Goal: Information Seeking & Learning: Learn about a topic

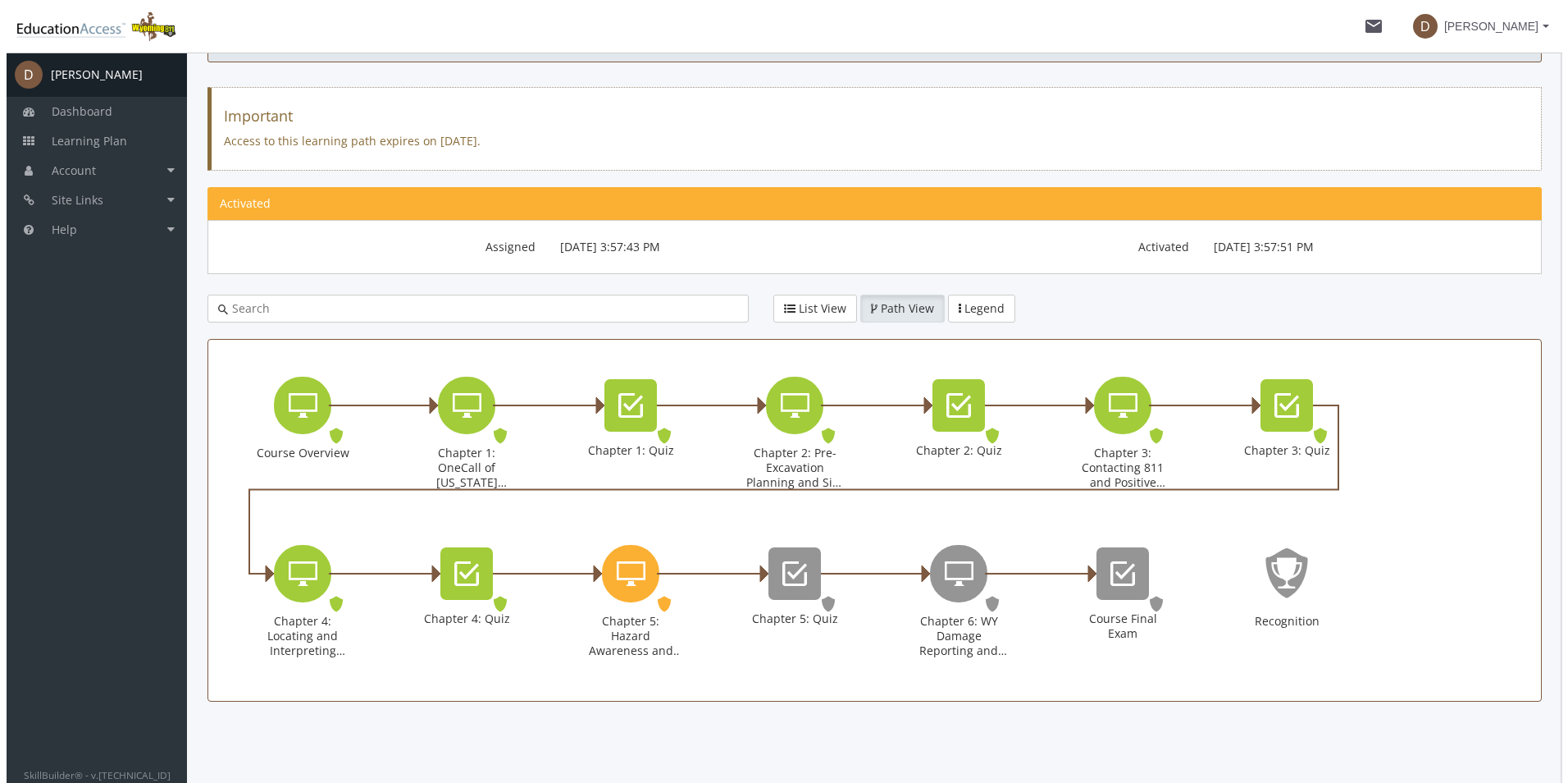
scroll to position [121, 0]
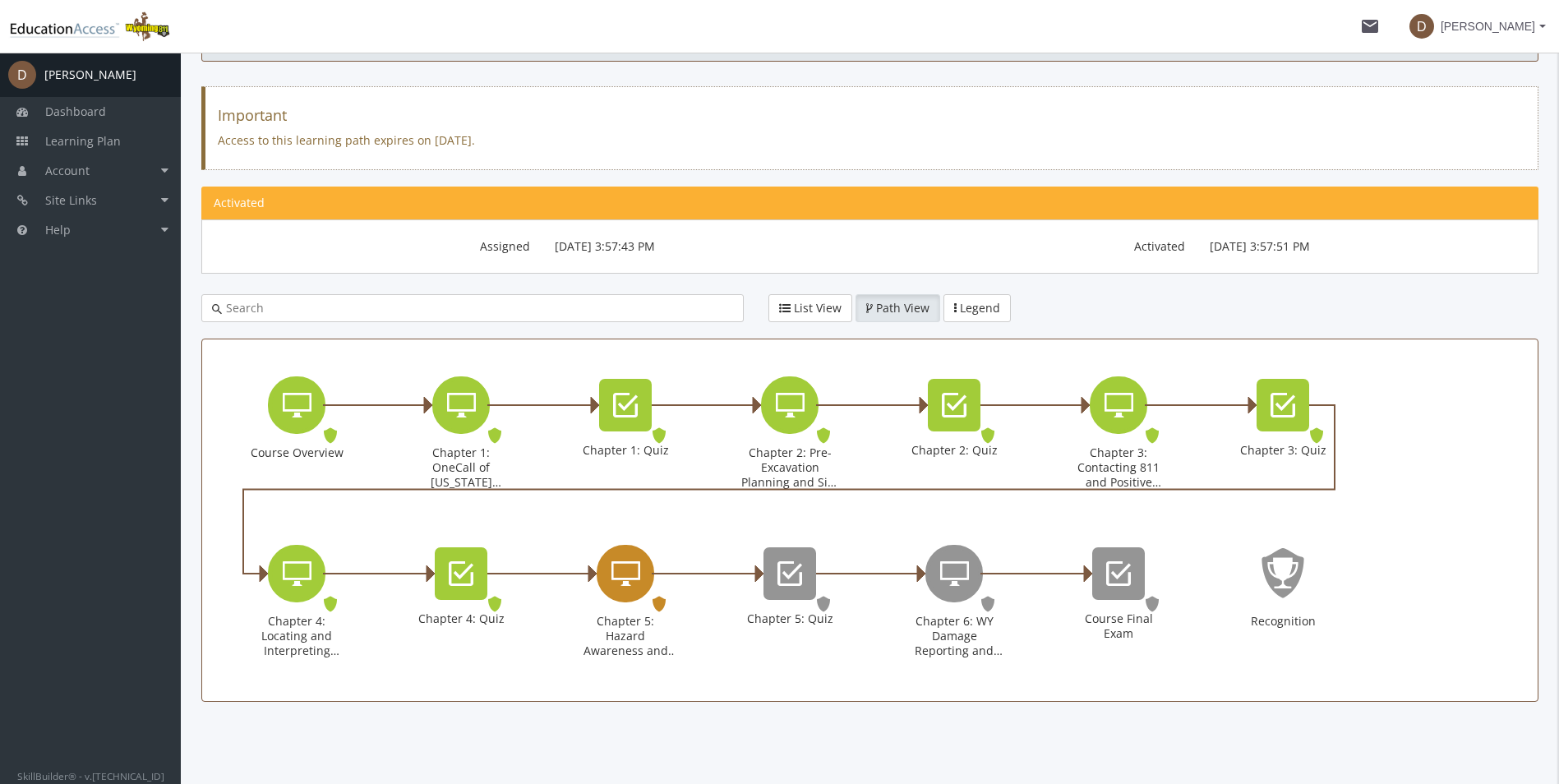
click at [646, 563] on div "Chapter 5: Hazard Awareness and Excavation Best Practices" at bounding box center [625, 573] width 57 height 57
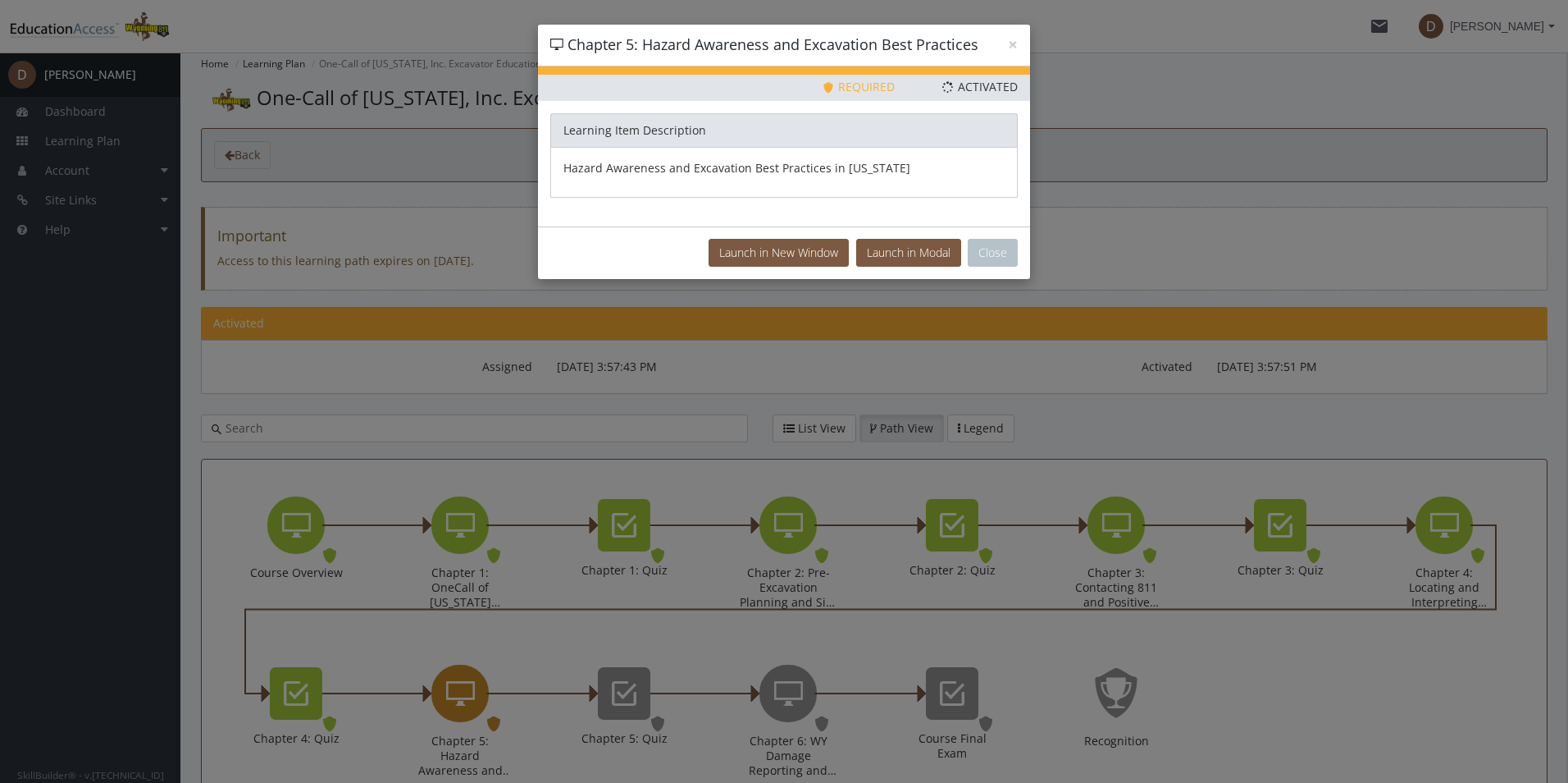
scroll to position [26, 0]
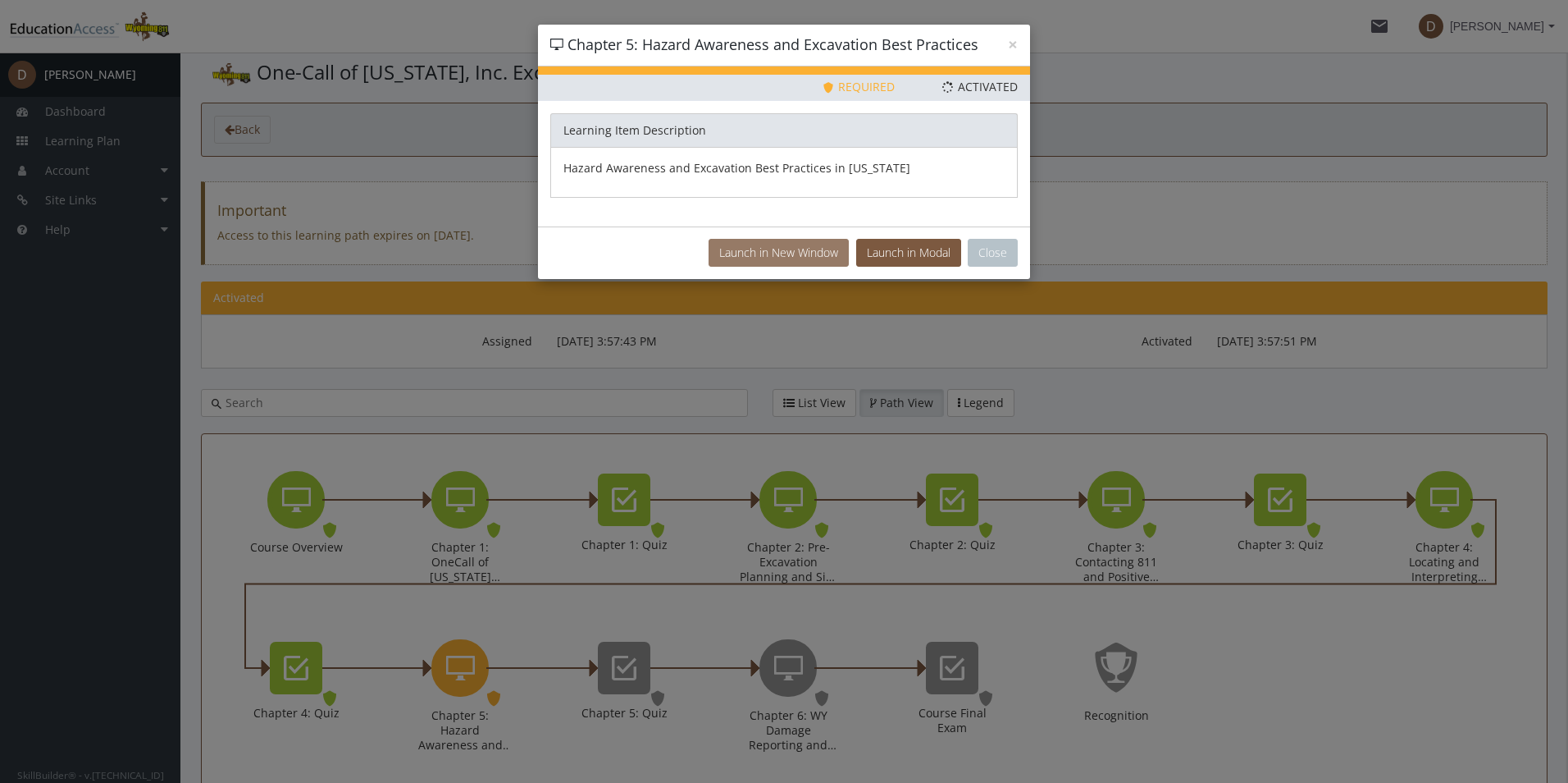
click at [774, 257] on button "Launch in New Window" at bounding box center [778, 252] width 140 height 28
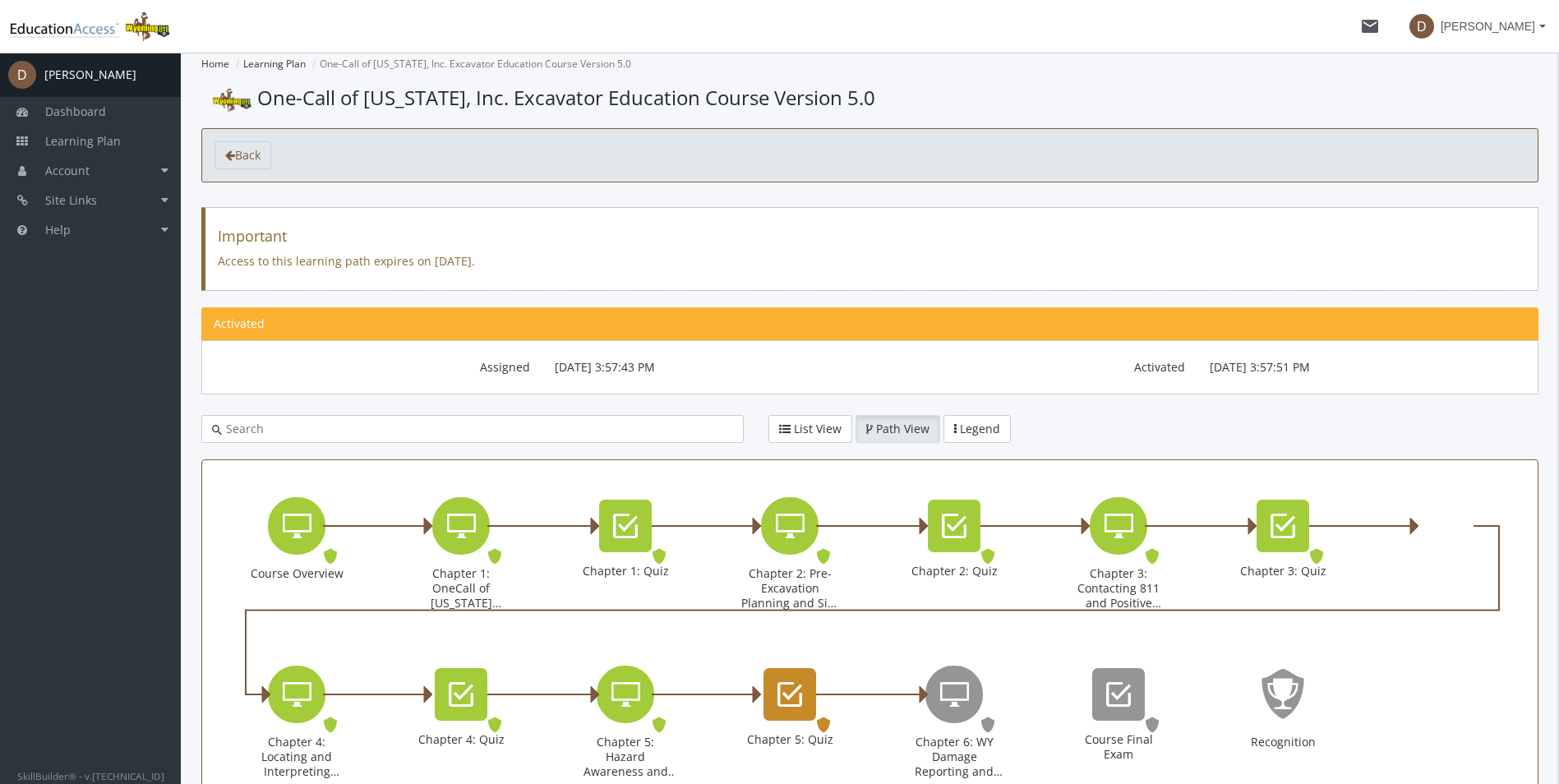
click at [765, 687] on div "Chapter 5: Quiz" at bounding box center [789, 694] width 52 height 52
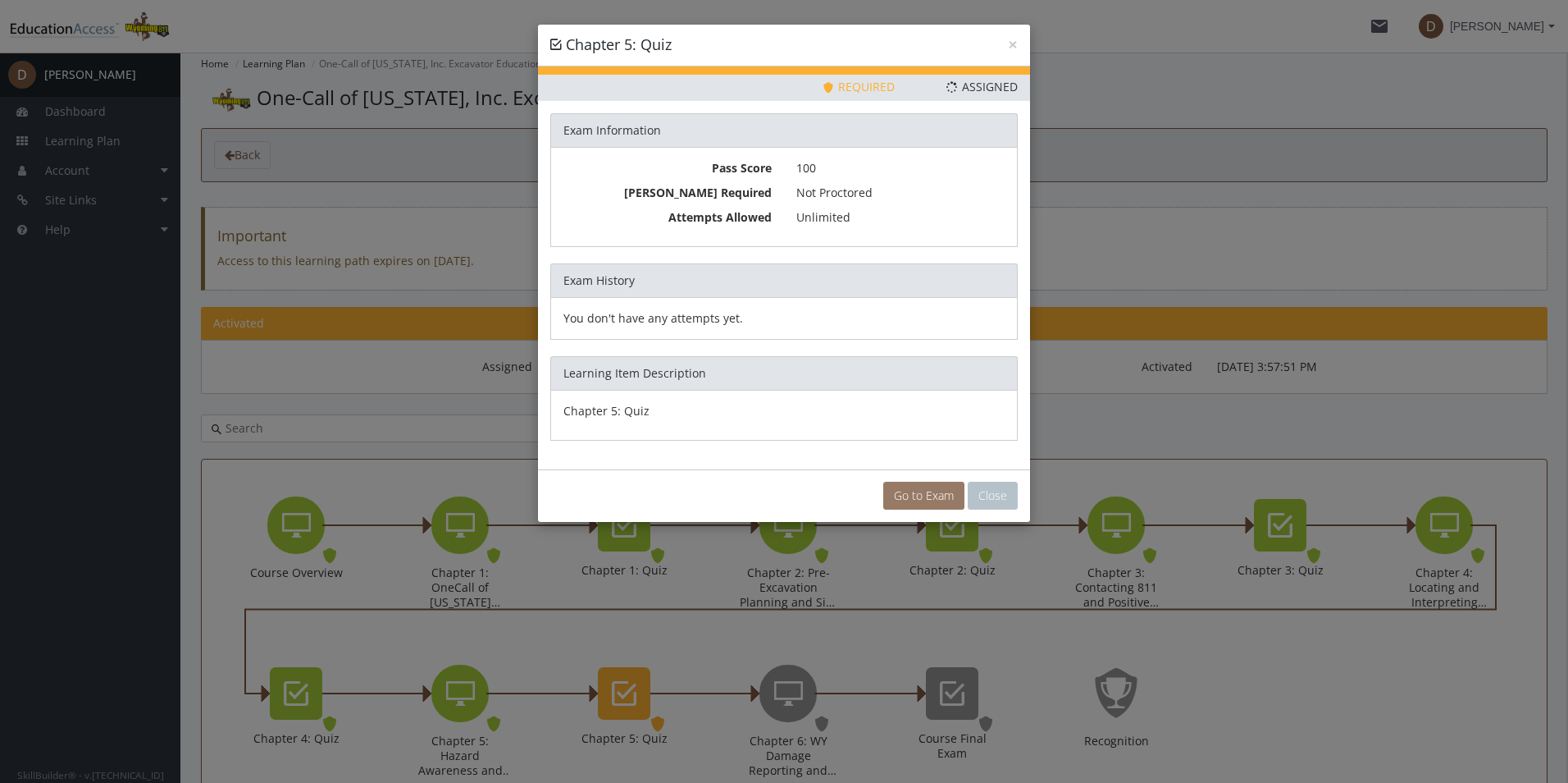
click at [899, 486] on link "Go to Exam" at bounding box center [923, 496] width 81 height 28
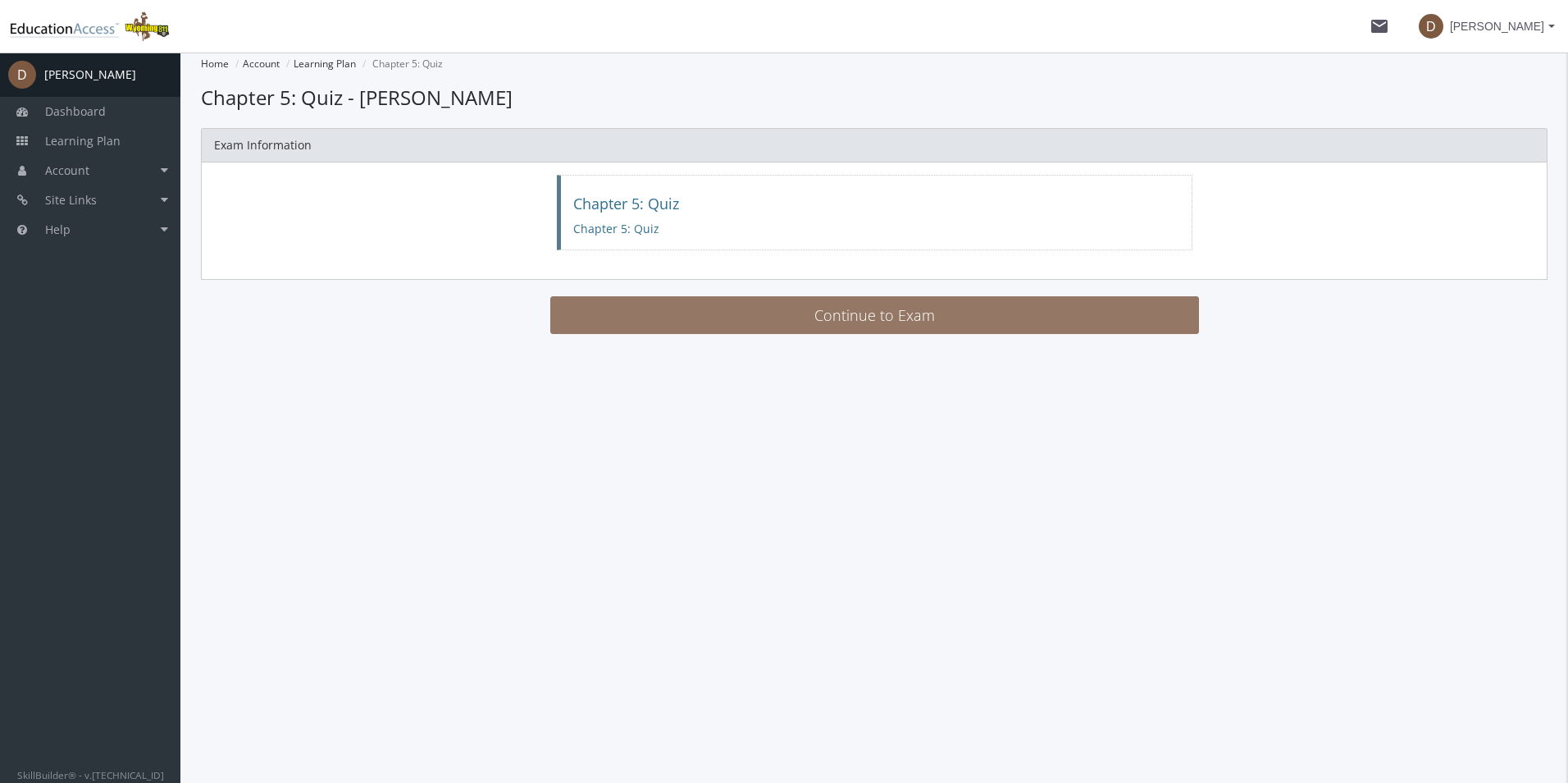
click at [797, 306] on button "Continue to Exam" at bounding box center [875, 315] width 649 height 38
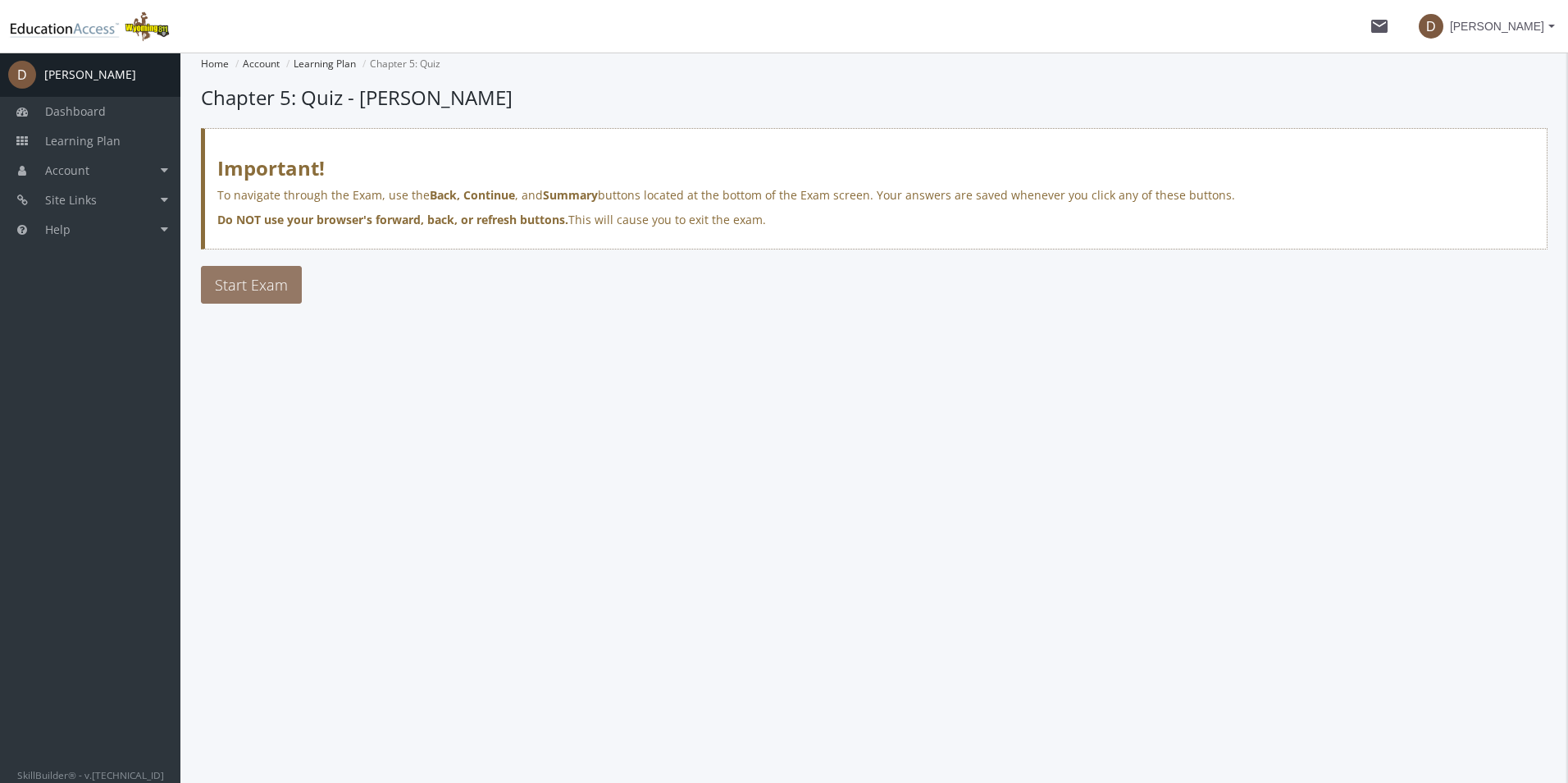
click at [286, 289] on span "Start Exam" at bounding box center [252, 285] width 73 height 20
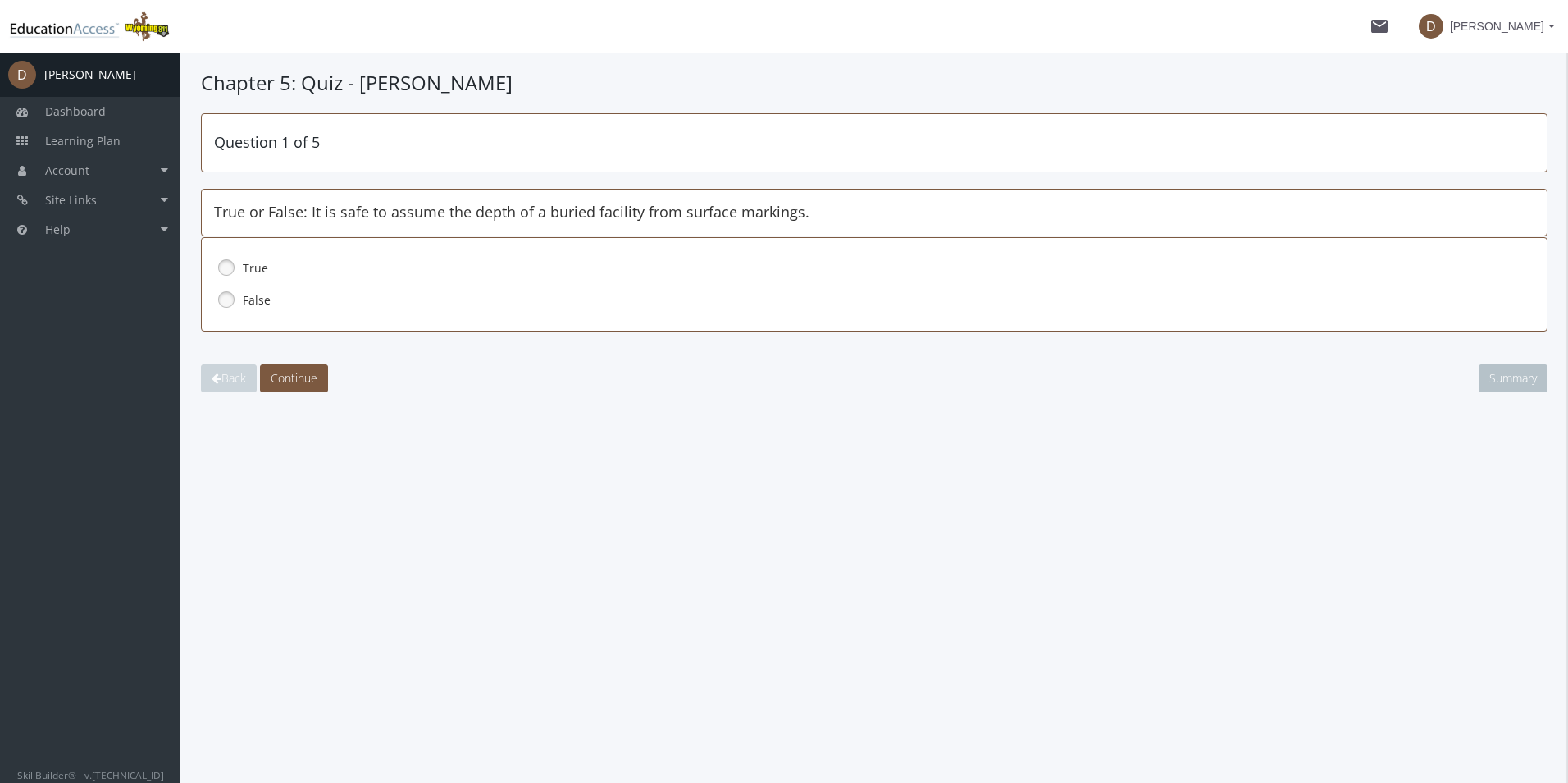
click at [239, 304] on div "False" at bounding box center [875, 300] width 1321 height 28
click at [286, 379] on span "Continue" at bounding box center [294, 377] width 46 height 16
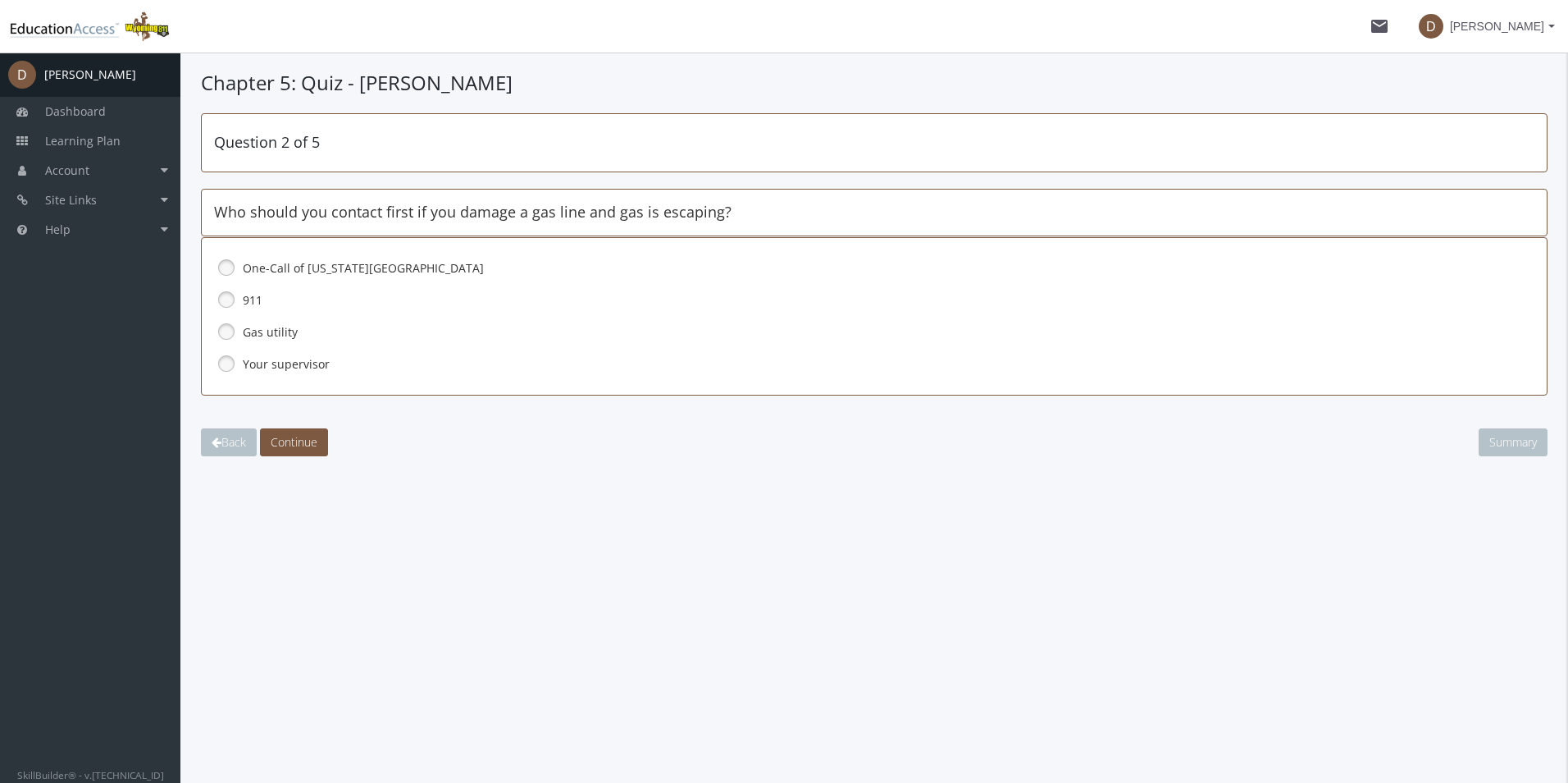
click at [233, 303] on link at bounding box center [227, 300] width 25 height 25
click at [296, 434] on span "Continue" at bounding box center [294, 441] width 46 height 16
click at [228, 269] on link at bounding box center [227, 267] width 25 height 25
click at [304, 448] on span "Continue" at bounding box center [294, 441] width 46 height 16
click at [232, 368] on link at bounding box center [227, 363] width 25 height 25
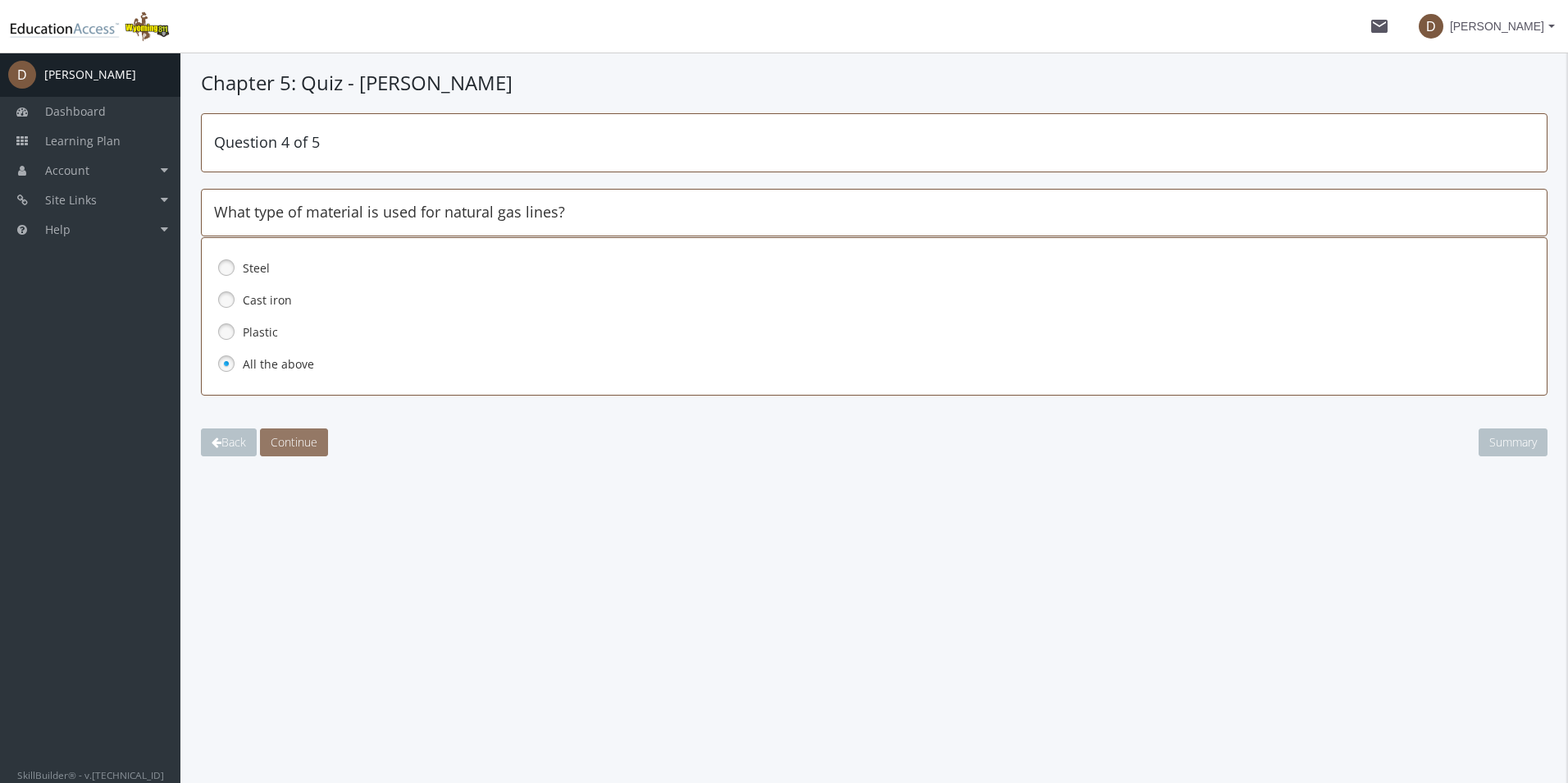
click at [309, 434] on span "Continue" at bounding box center [294, 441] width 46 height 16
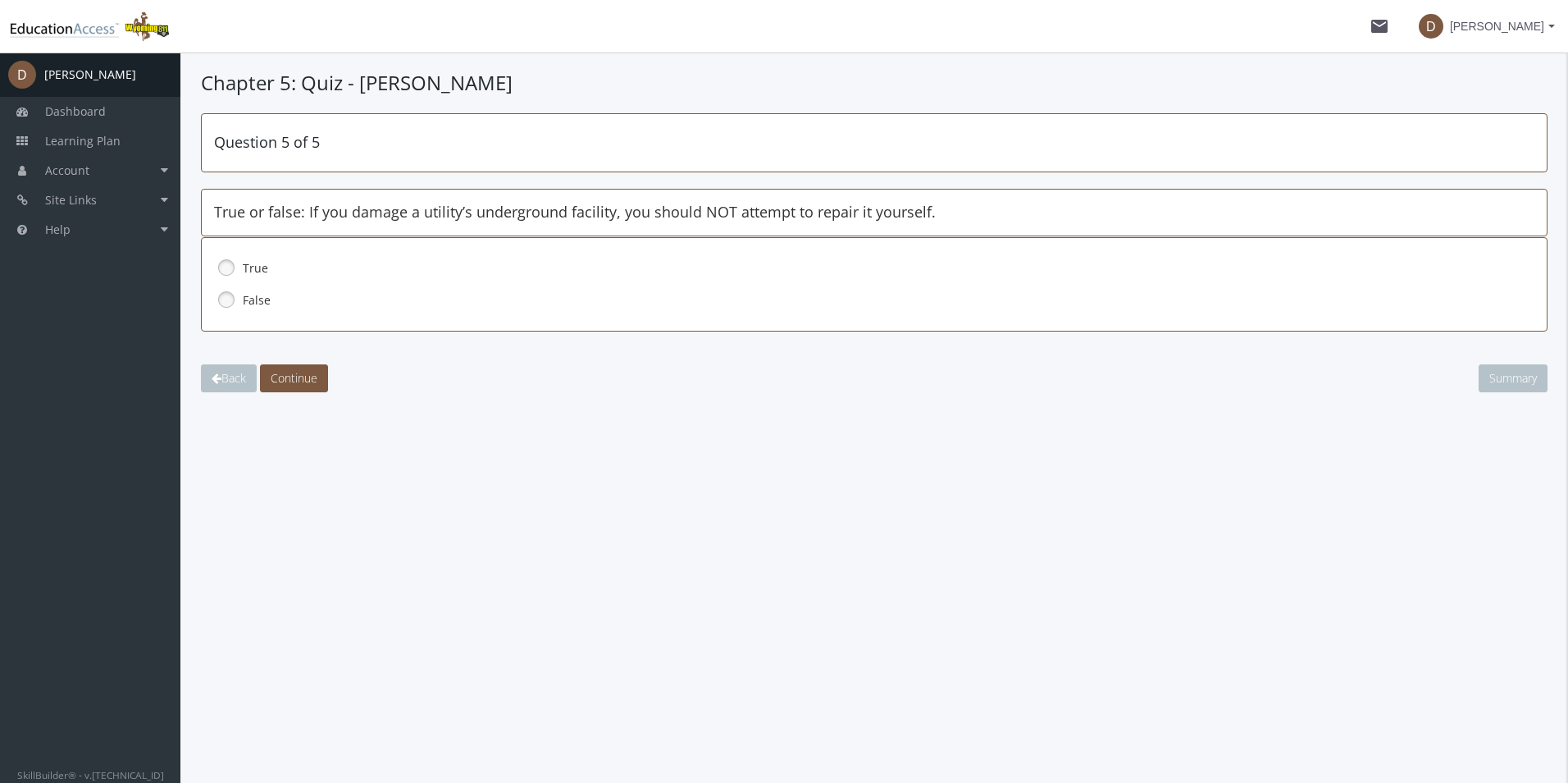
click at [223, 267] on link at bounding box center [227, 267] width 25 height 25
click at [288, 377] on span "Continue" at bounding box center [294, 377] width 46 height 16
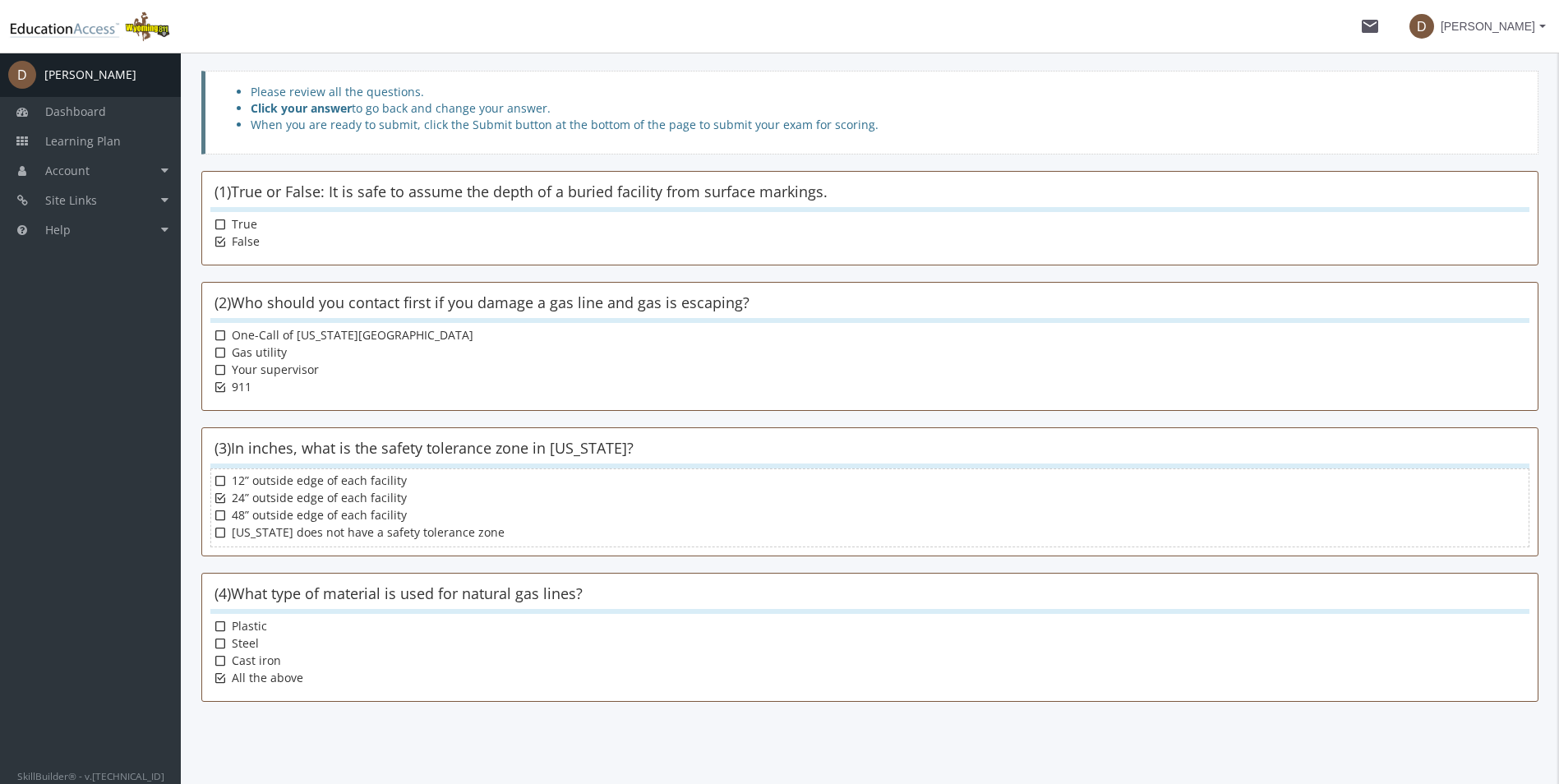
scroll to position [208, 0]
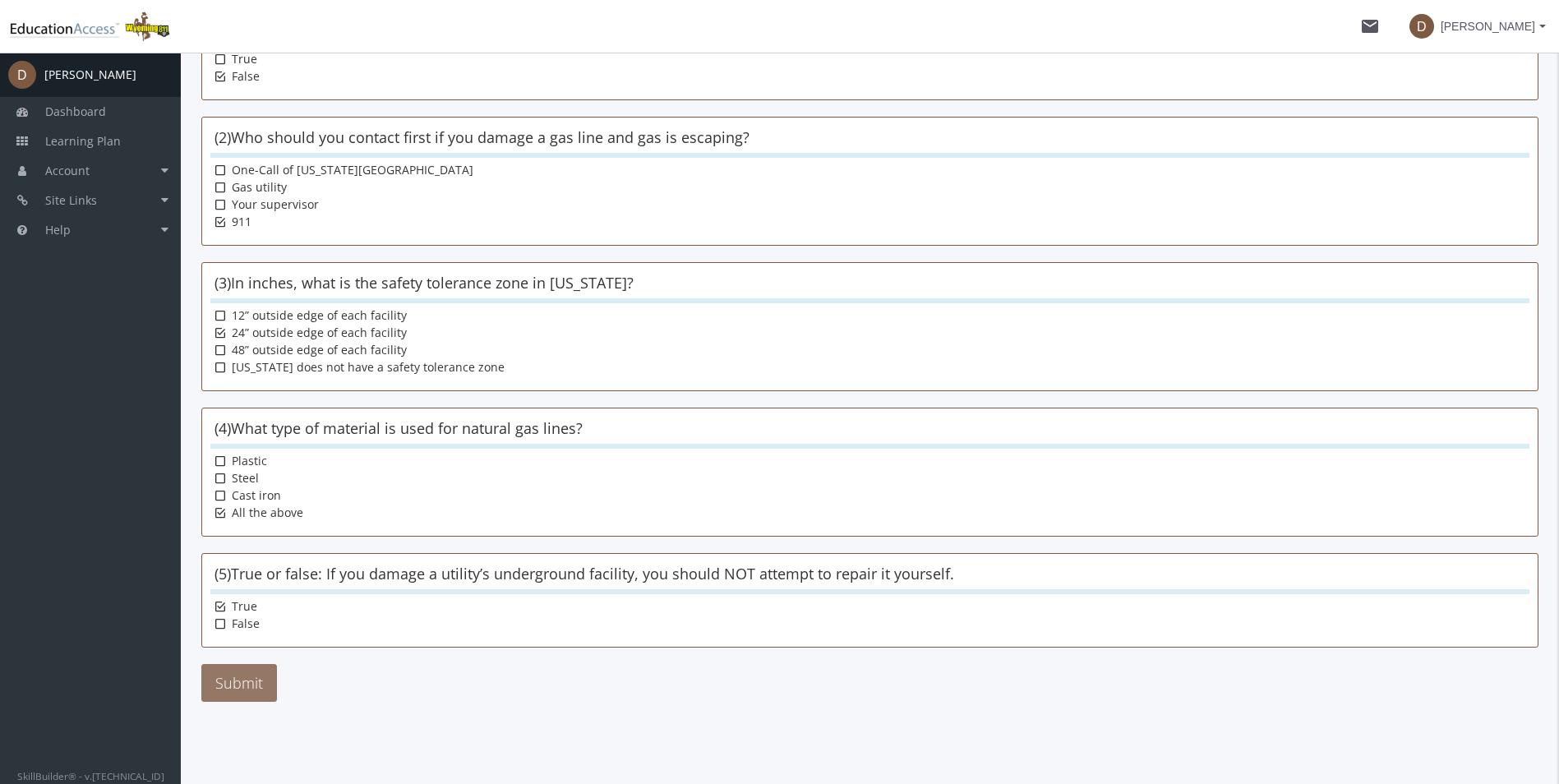
click at [240, 676] on button "Submit" at bounding box center [239, 683] width 75 height 38
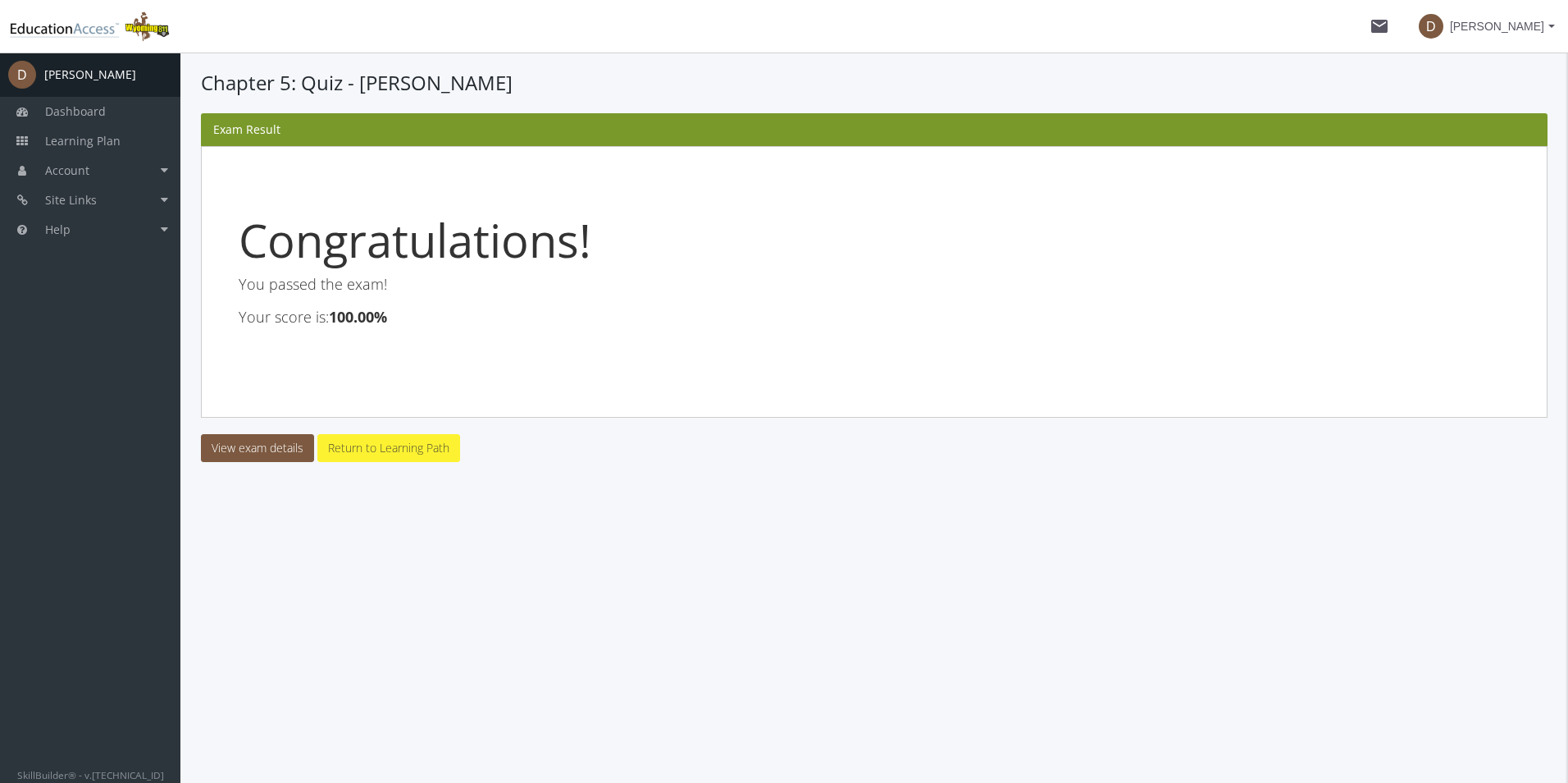
click at [398, 454] on link "Return to Learning Path" at bounding box center [389, 448] width 142 height 28
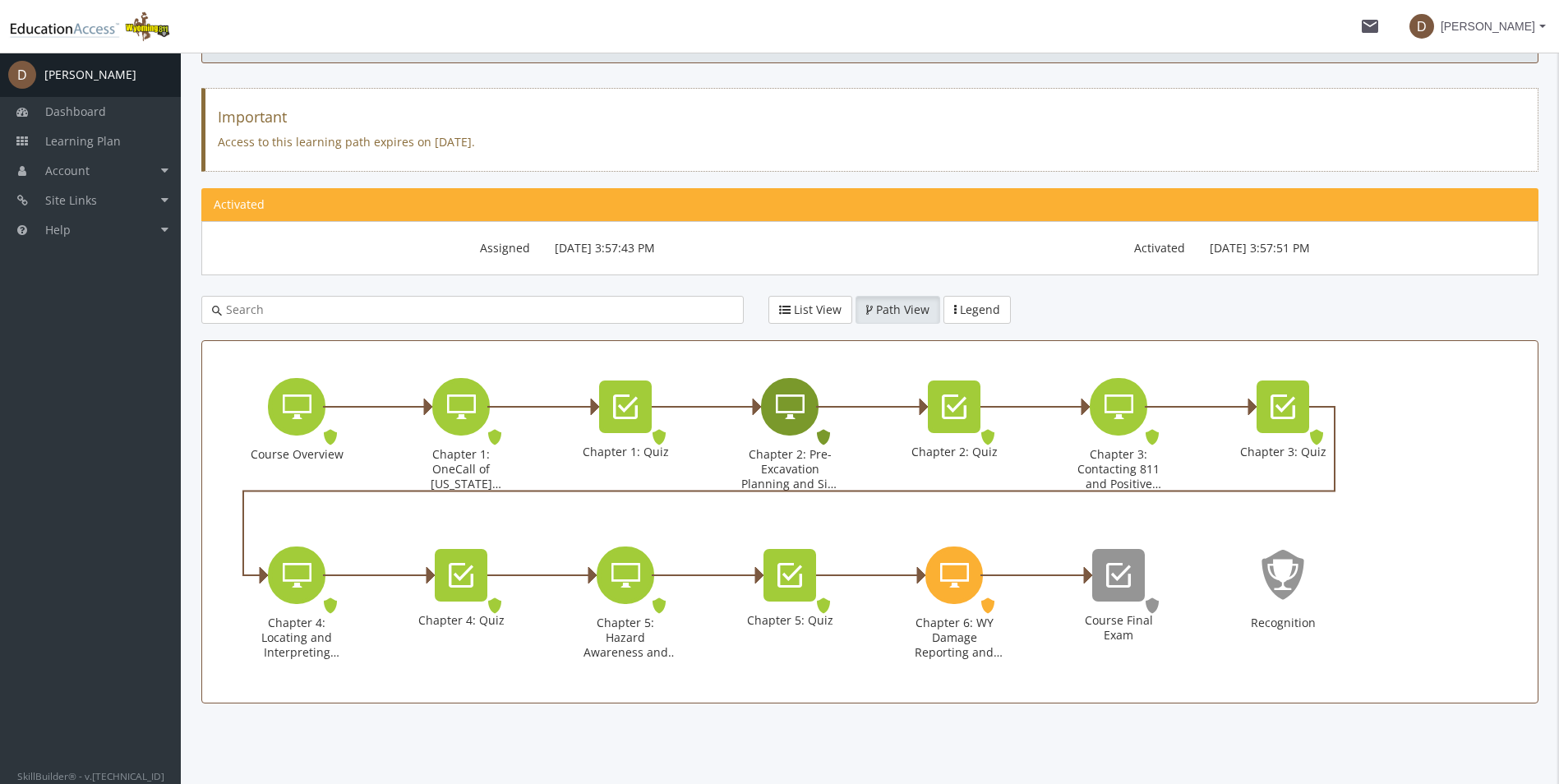
scroll to position [121, 0]
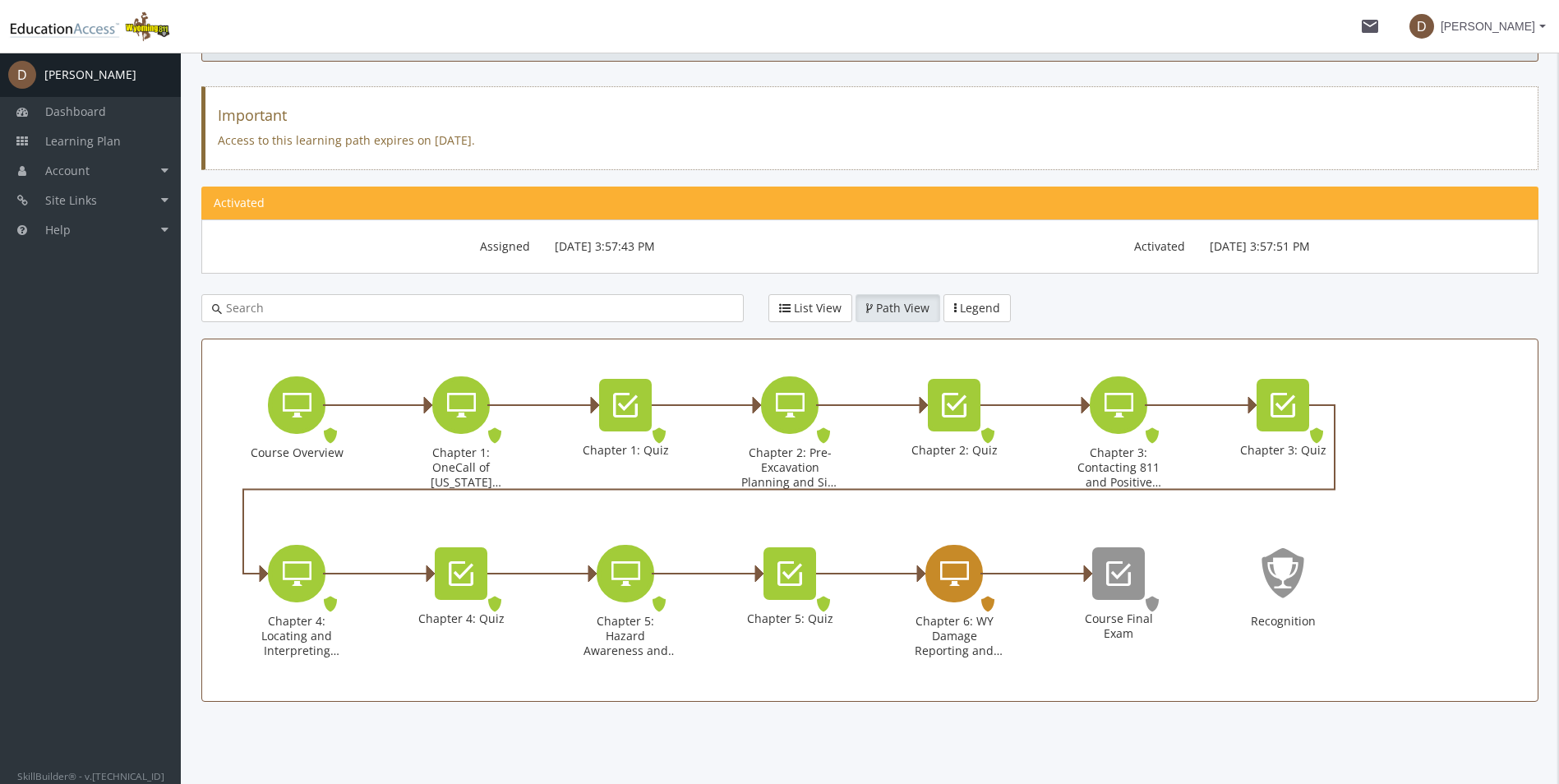
click at [954, 583] on icon "Chapter 6: WY Damage Reporting and Enforcement" at bounding box center [954, 573] width 29 height 33
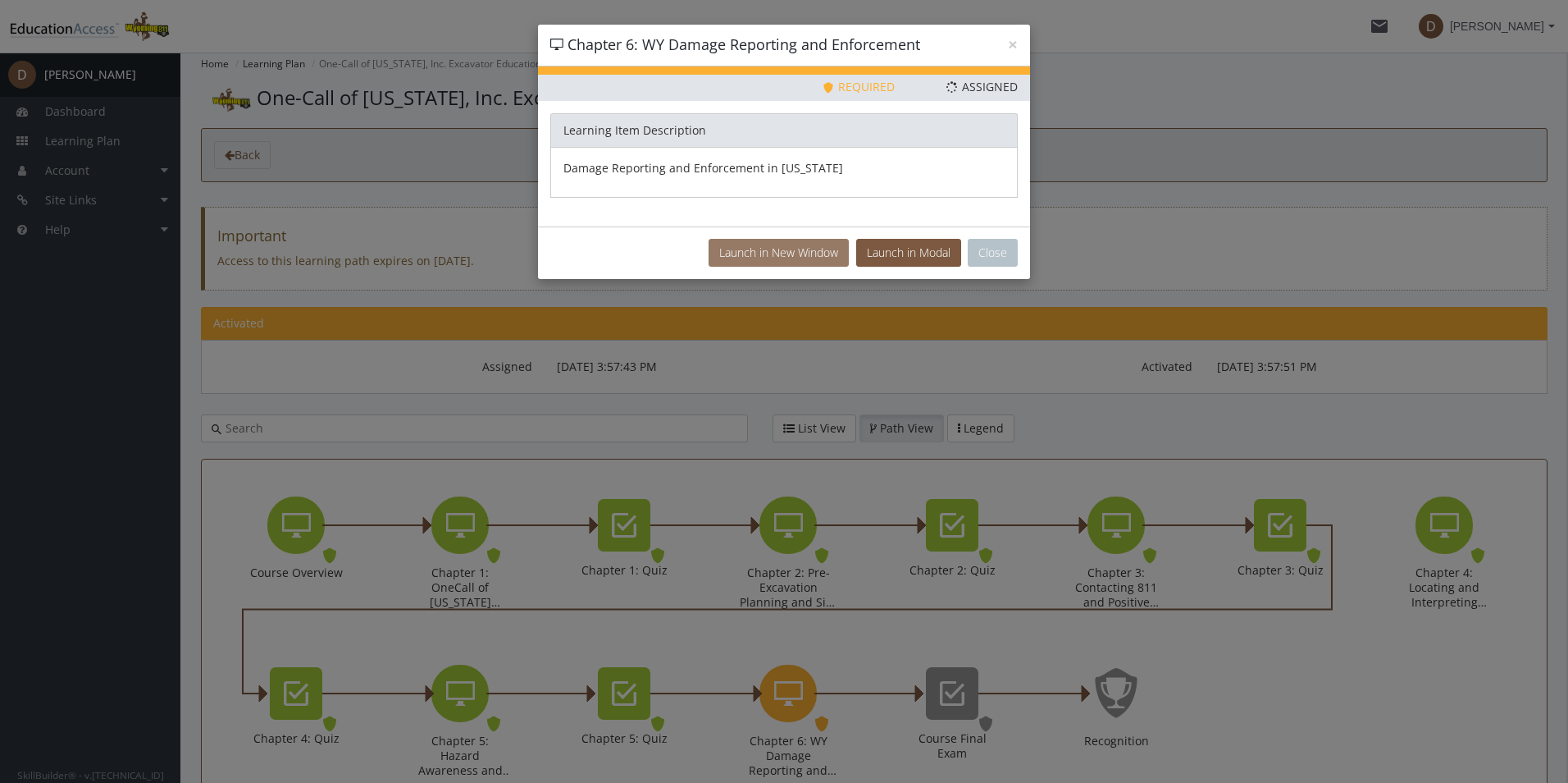
click at [760, 246] on button "Launch in New Window" at bounding box center [778, 252] width 140 height 28
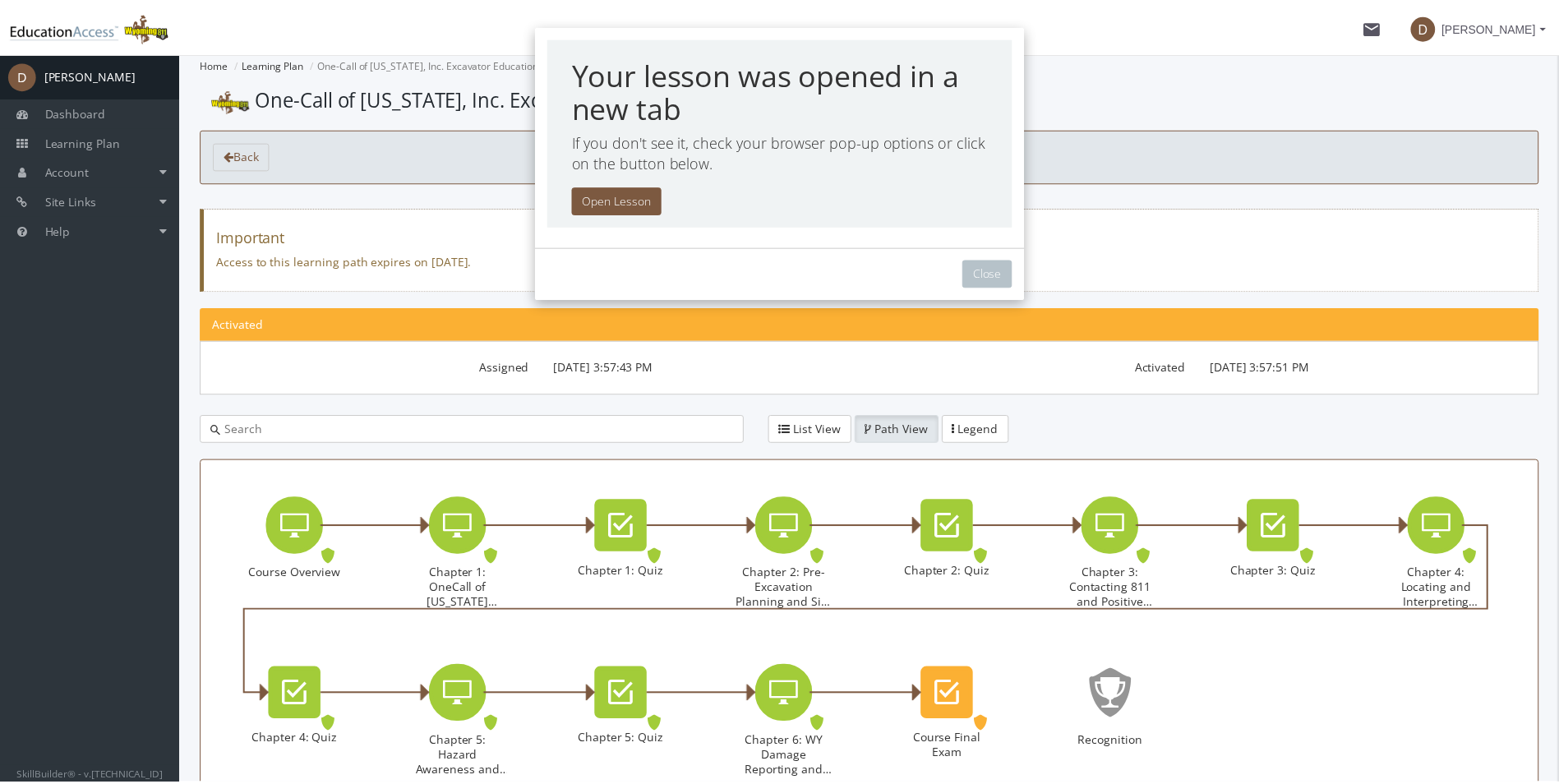
scroll to position [26, 0]
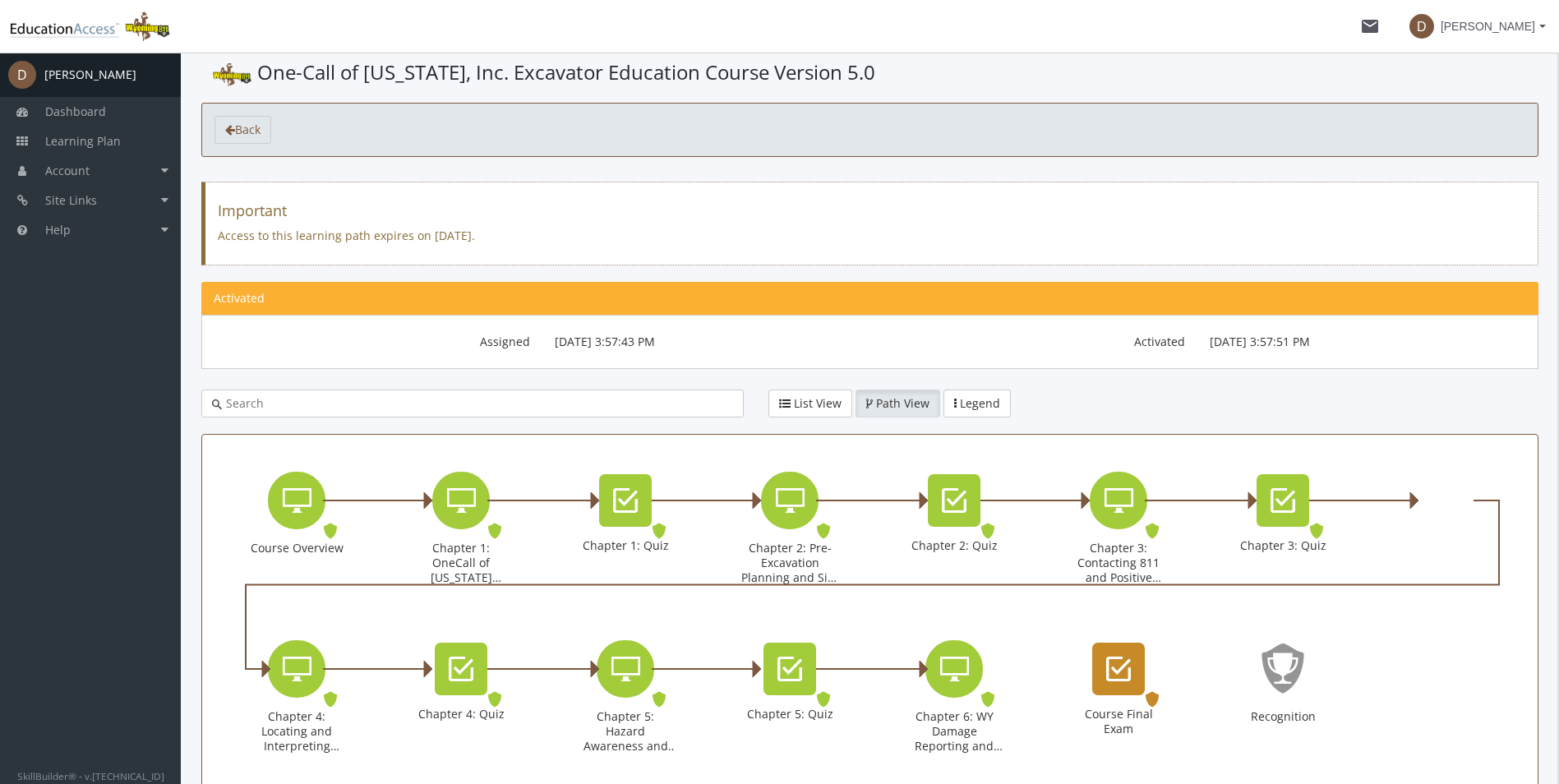
click at [1095, 661] on div "Course Final Exam" at bounding box center [1118, 668] width 52 height 52
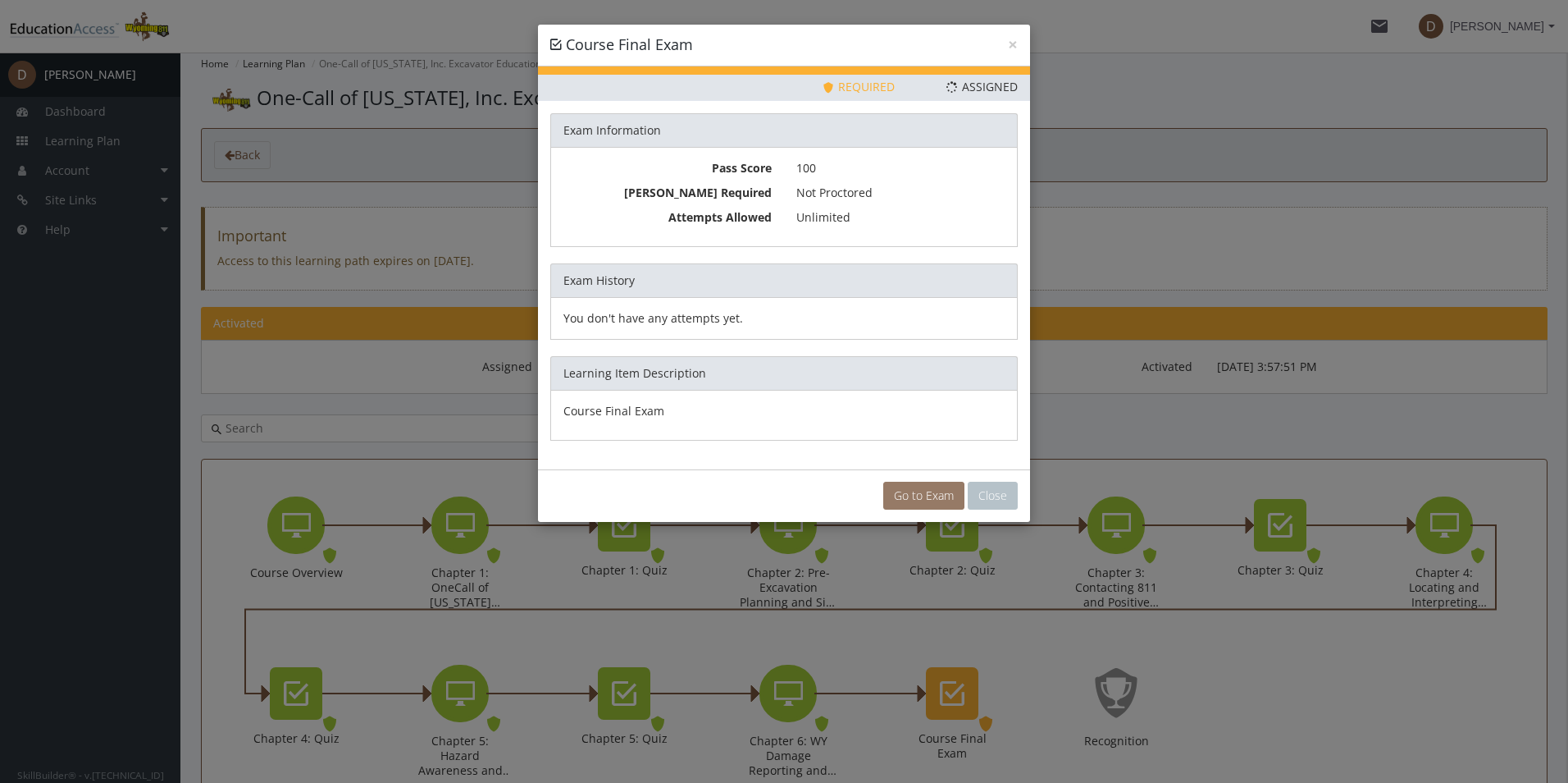
click at [941, 503] on link "Go to Exam" at bounding box center [923, 496] width 81 height 28
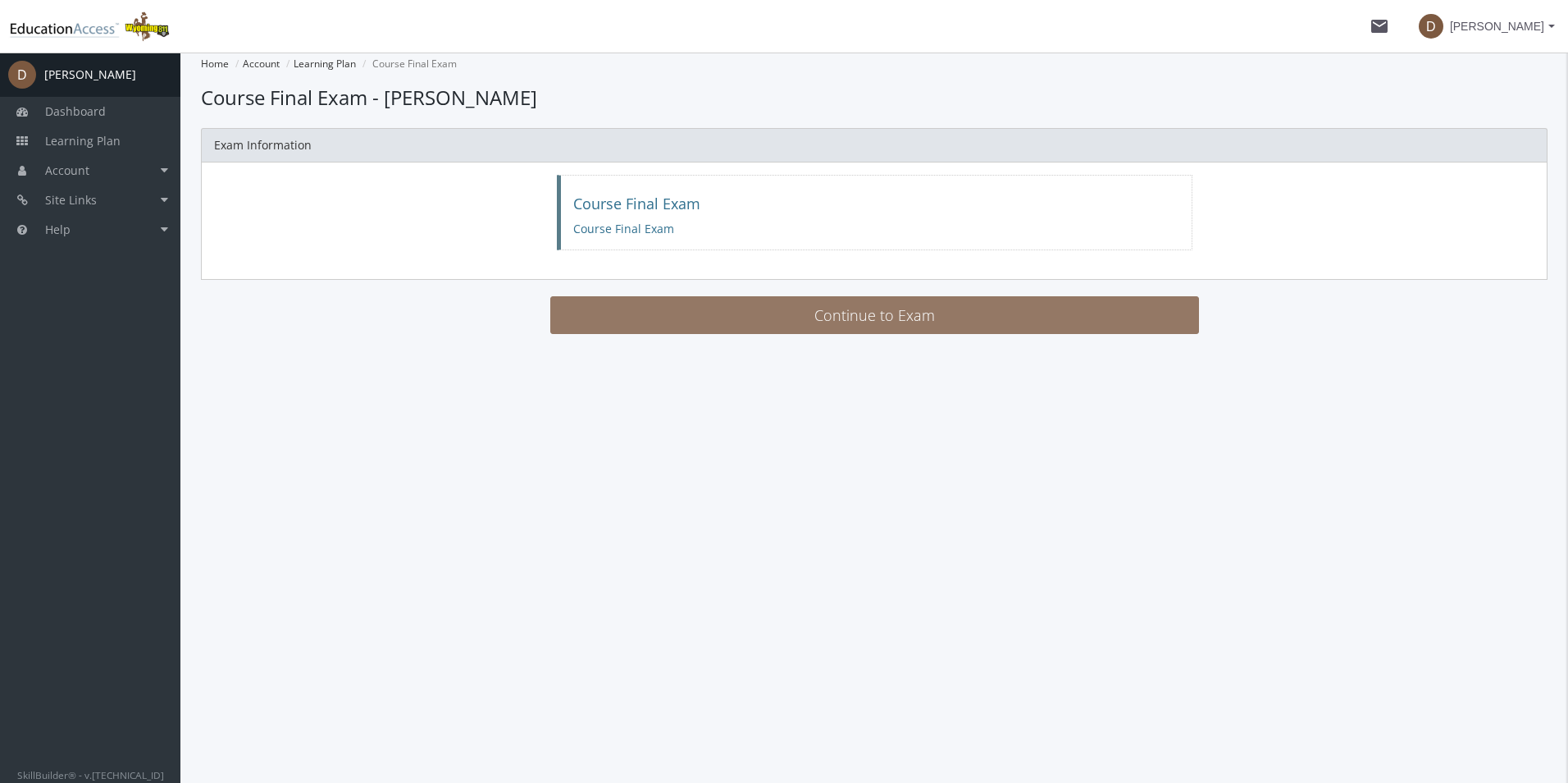
click at [861, 315] on button "Continue to Exam" at bounding box center [875, 315] width 649 height 38
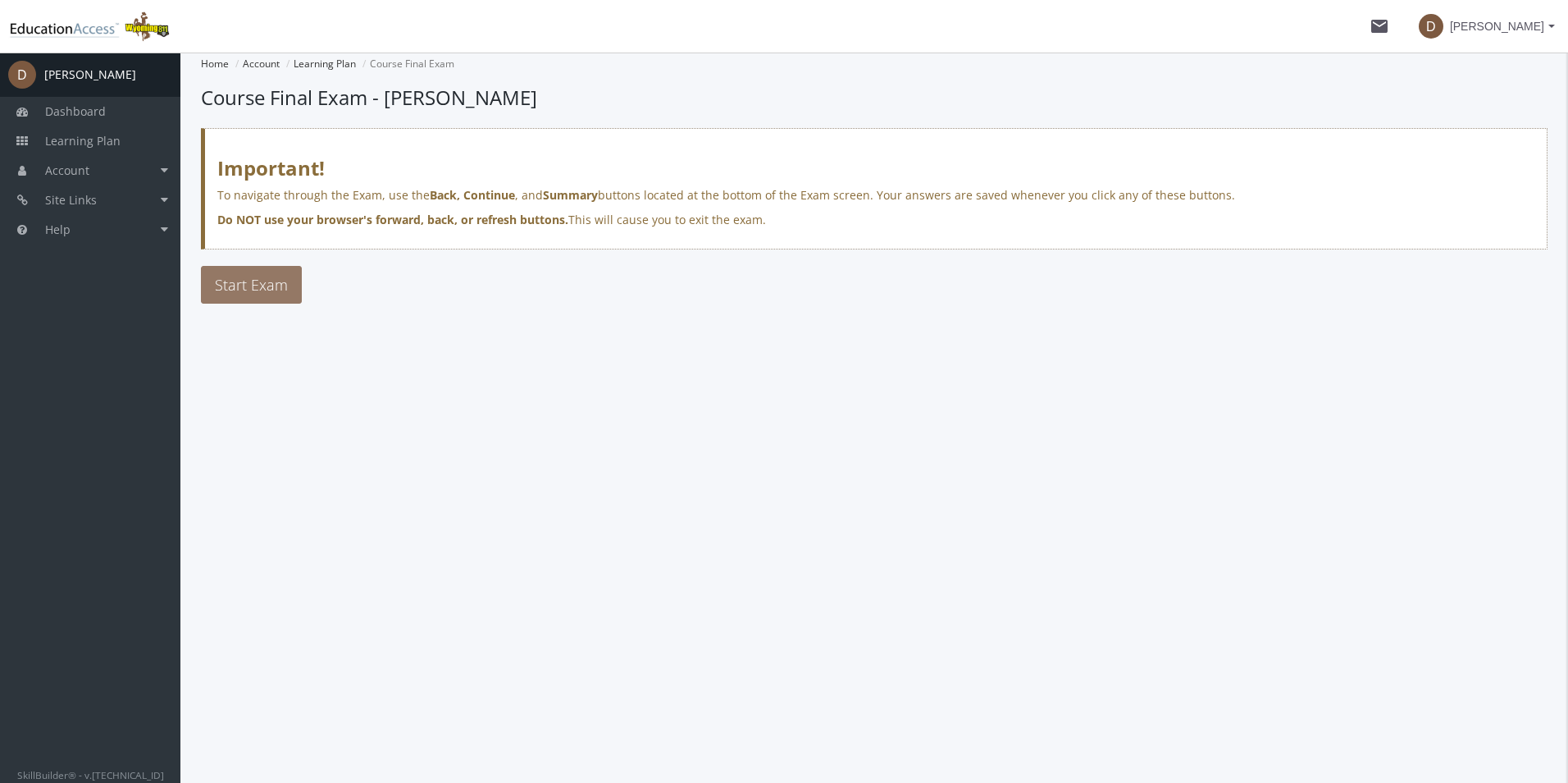
click at [271, 287] on span "Start Exam" at bounding box center [252, 285] width 73 height 20
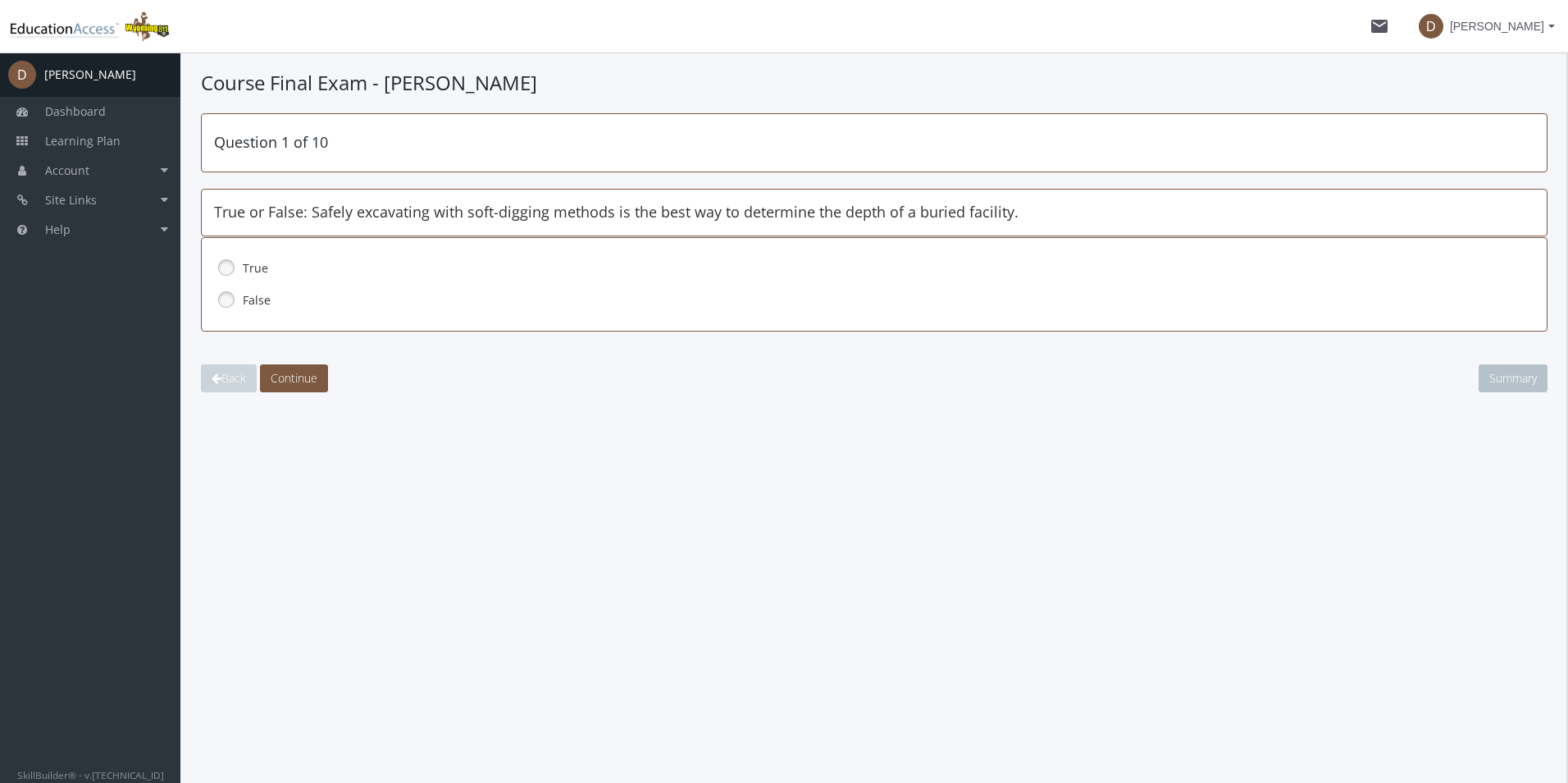
click at [231, 267] on link at bounding box center [227, 267] width 25 height 25
click at [310, 371] on span "Continue" at bounding box center [294, 377] width 46 height 16
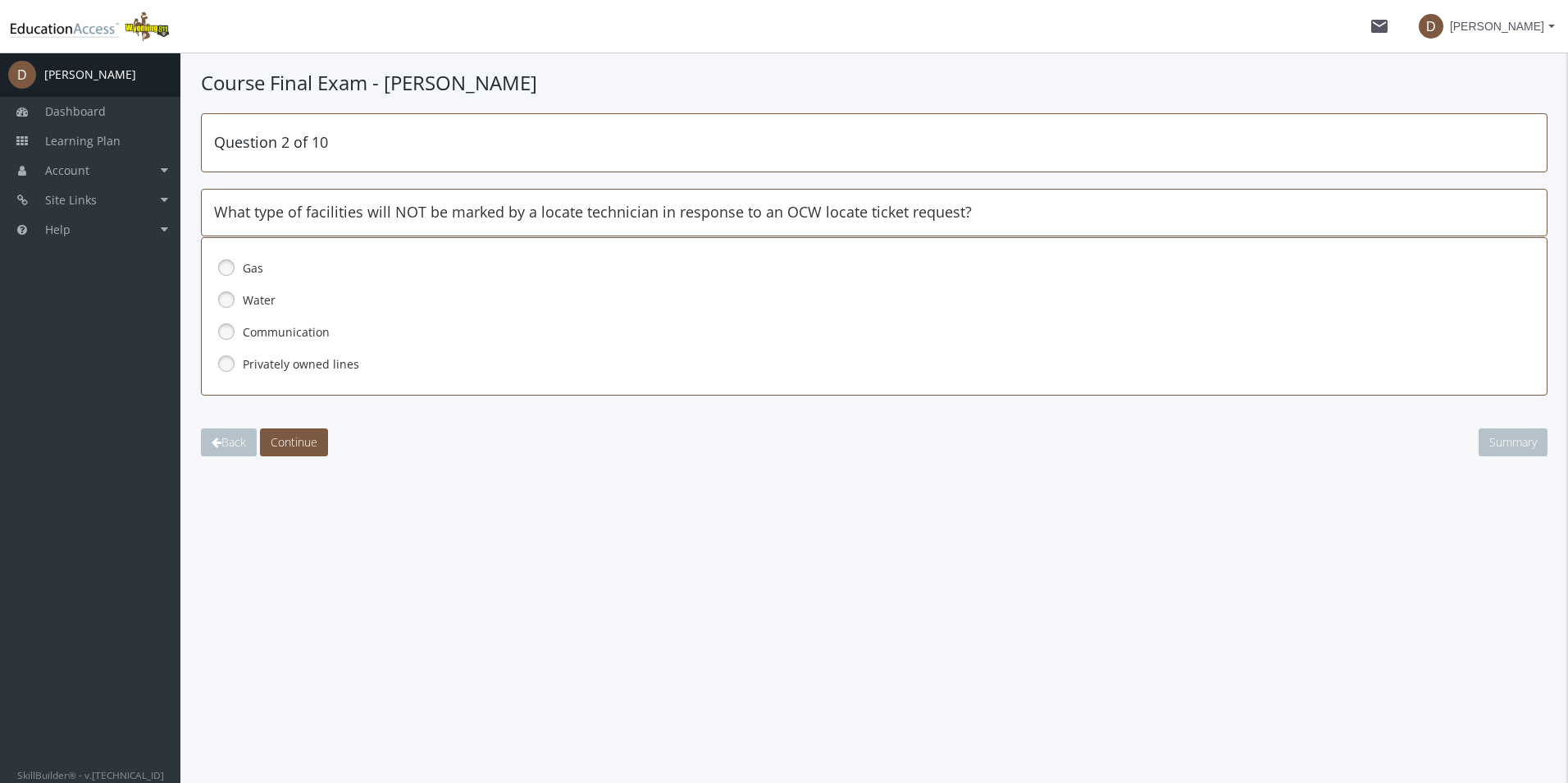
click at [230, 362] on link at bounding box center [227, 363] width 25 height 25
click at [318, 444] on span "Continue" at bounding box center [294, 441] width 46 height 16
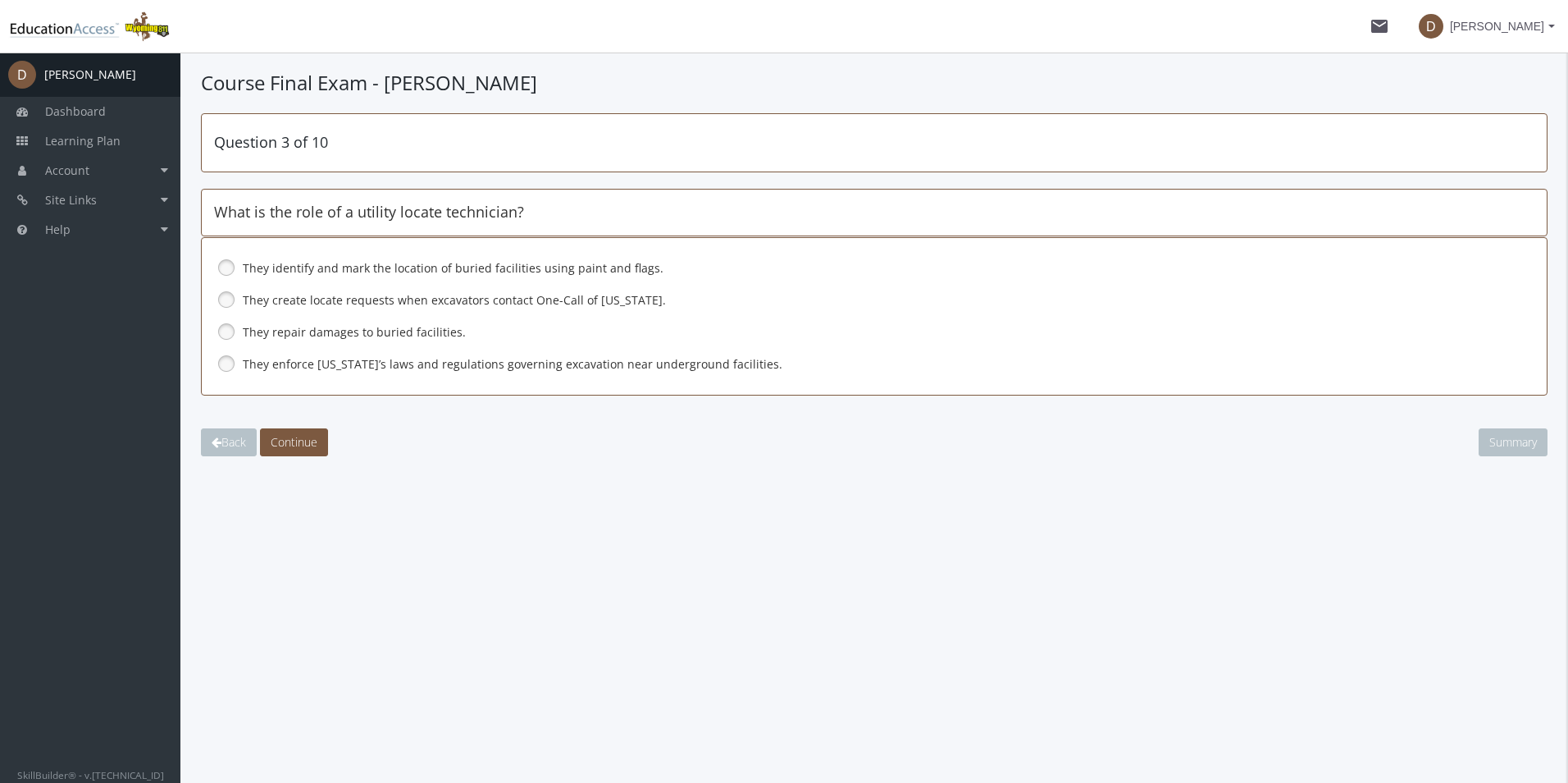
click at [230, 263] on link at bounding box center [227, 267] width 25 height 25
click at [323, 449] on button "Continue" at bounding box center [294, 442] width 68 height 28
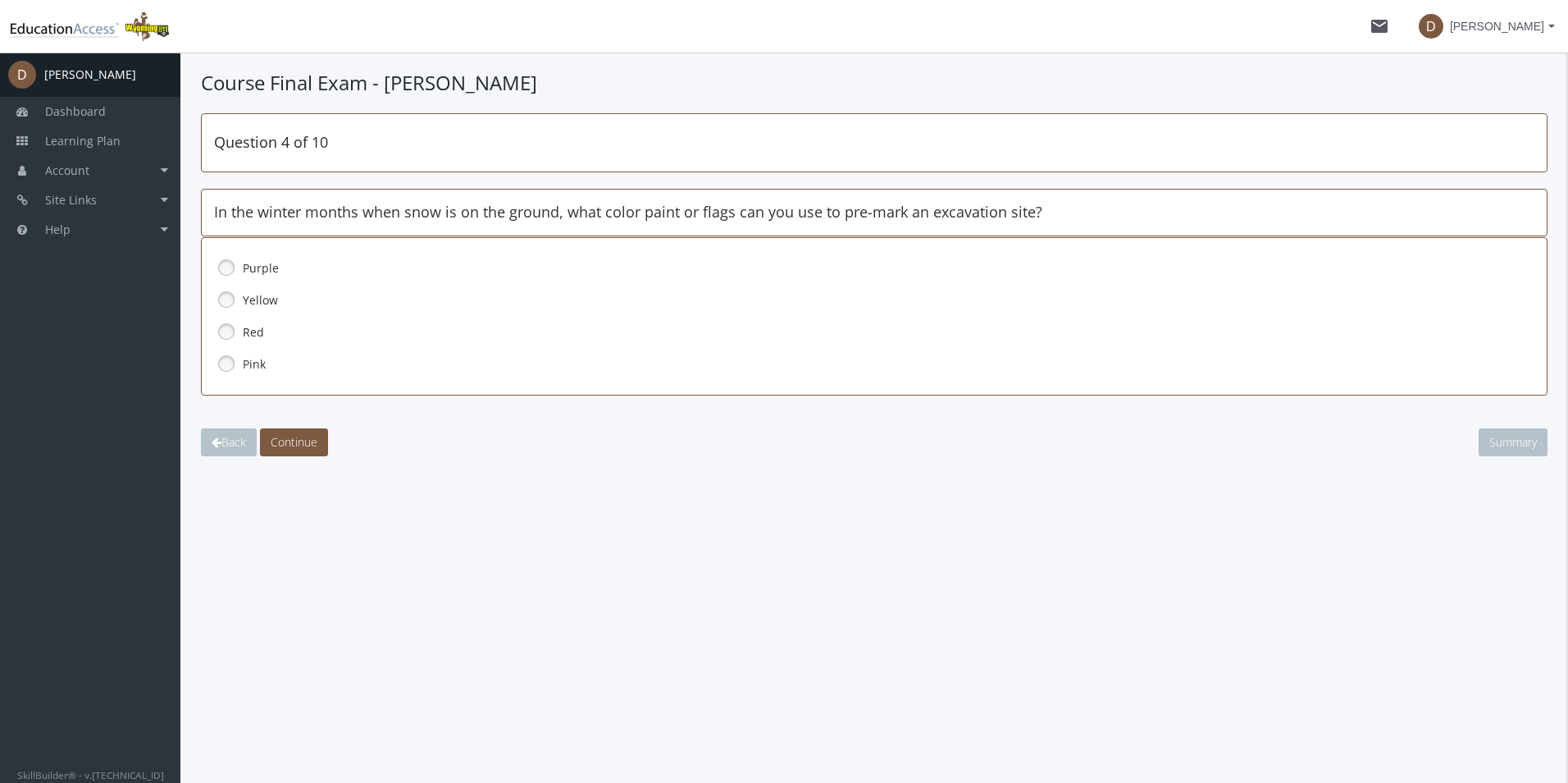
click at [234, 365] on link at bounding box center [227, 363] width 25 height 25
click at [304, 434] on span "Continue" at bounding box center [294, 441] width 46 height 16
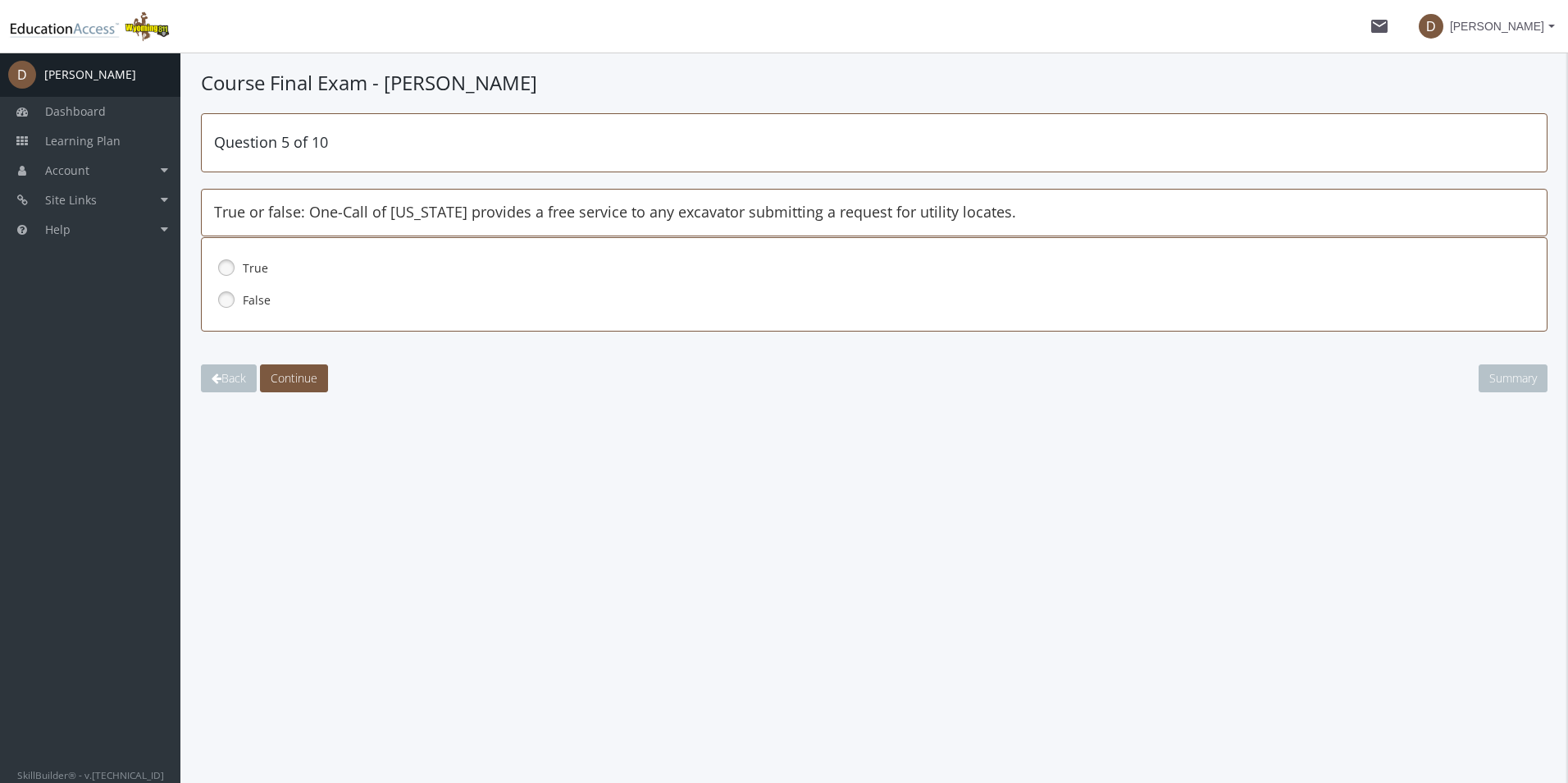
click at [223, 267] on link at bounding box center [227, 267] width 25 height 25
click at [312, 372] on span "Continue" at bounding box center [294, 377] width 46 height 16
click at [226, 295] on link at bounding box center [227, 300] width 25 height 25
click at [290, 367] on button "Continue" at bounding box center [294, 378] width 68 height 28
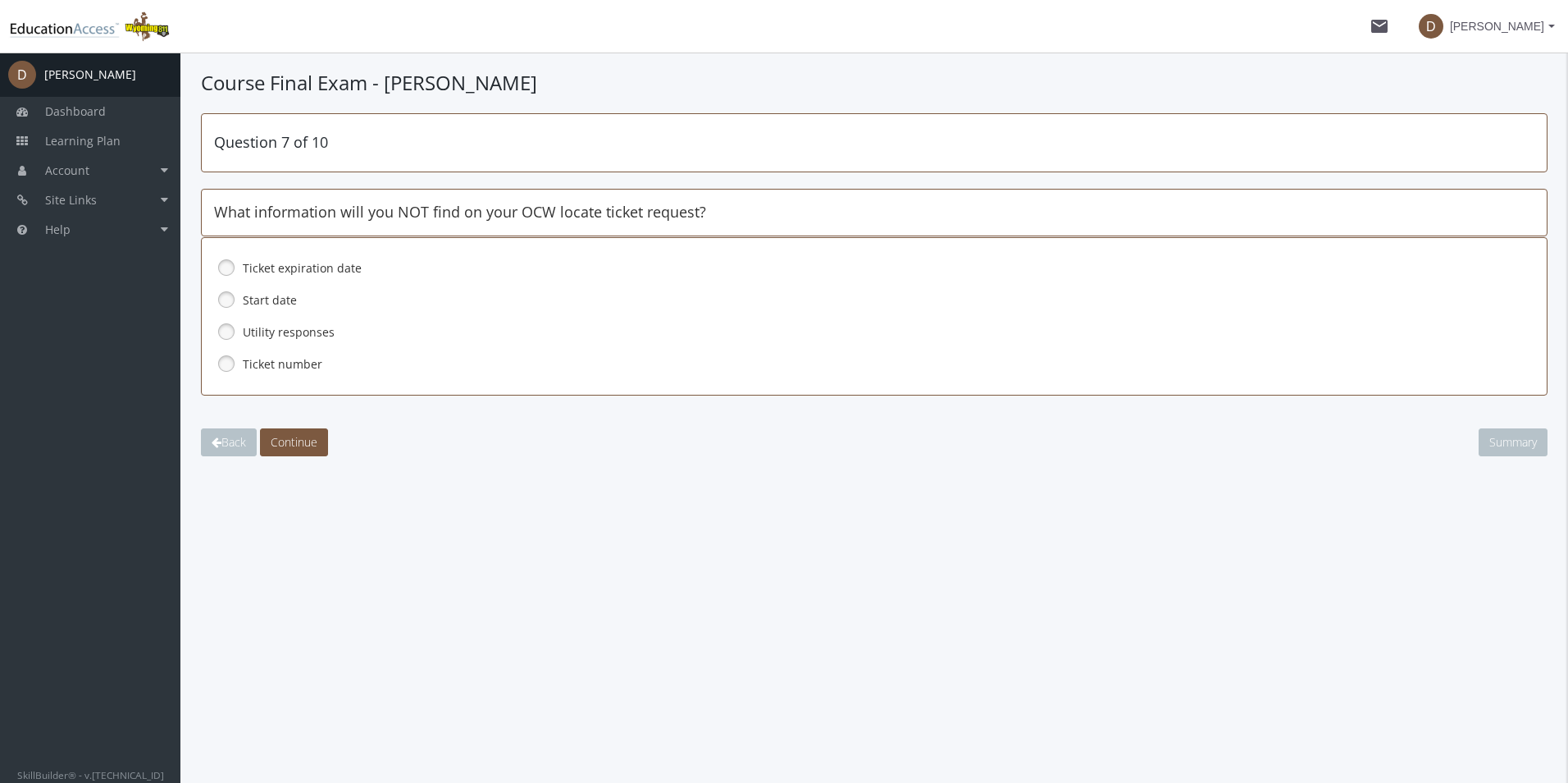
click at [225, 329] on link at bounding box center [227, 332] width 25 height 25
click at [296, 444] on span "Continue" at bounding box center [294, 441] width 46 height 16
click at [228, 363] on link at bounding box center [227, 363] width 25 height 25
click at [313, 436] on span "Continue" at bounding box center [294, 441] width 46 height 16
click at [229, 302] on link at bounding box center [227, 300] width 25 height 25
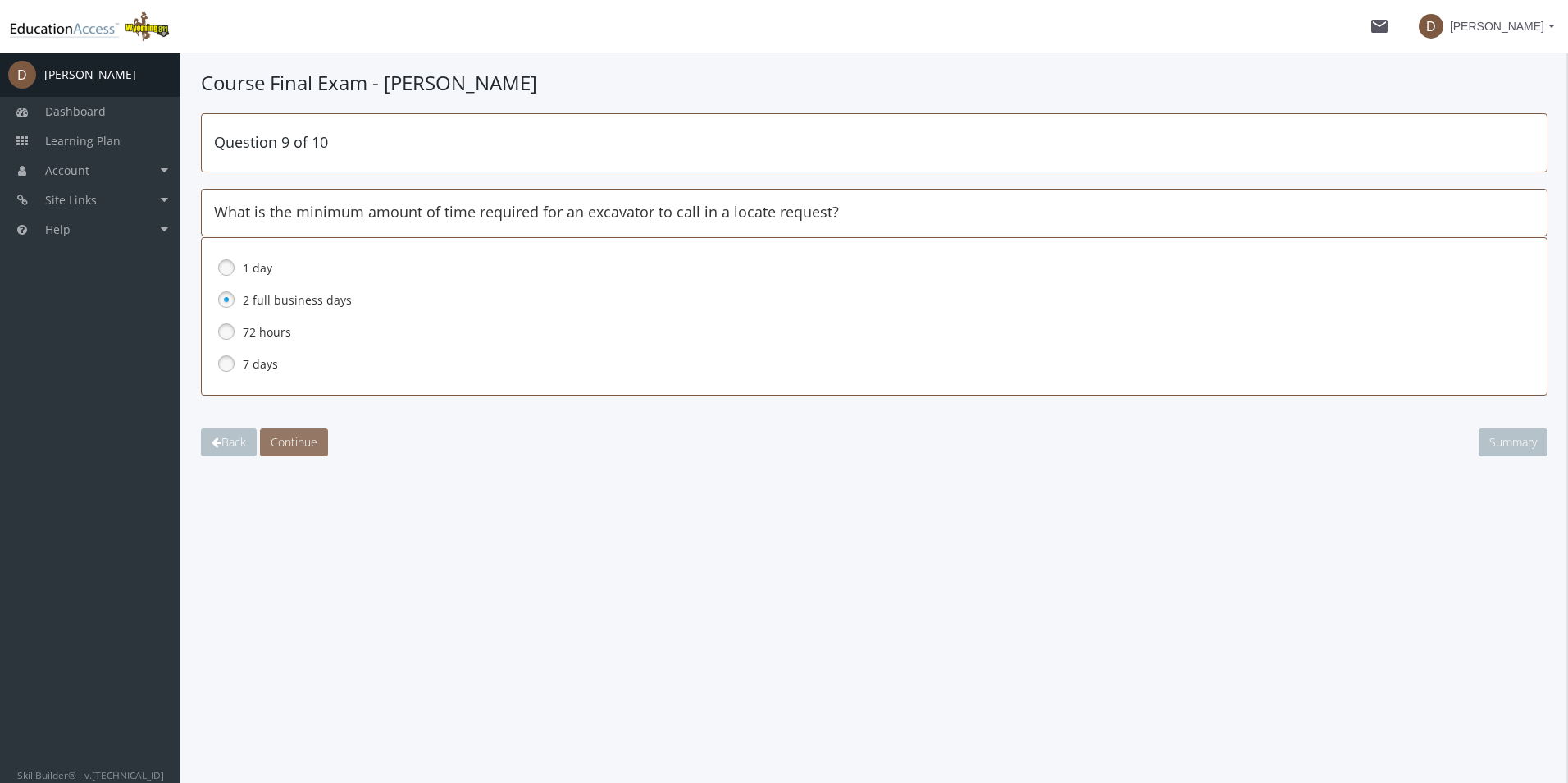
click at [318, 440] on span "Continue" at bounding box center [294, 441] width 46 height 16
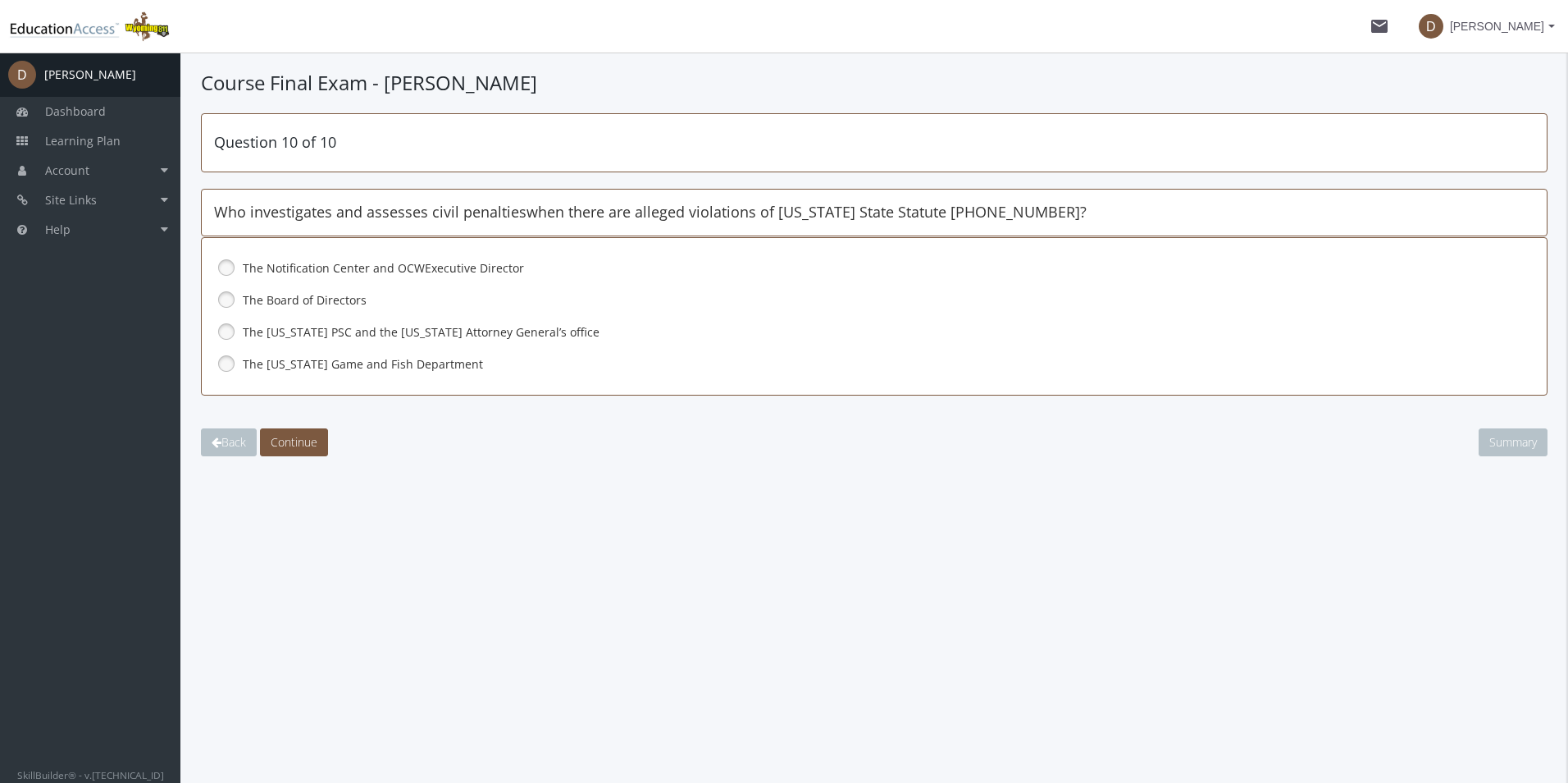
click at [221, 331] on link at bounding box center [227, 332] width 25 height 25
click at [301, 440] on span "Continue" at bounding box center [294, 441] width 46 height 16
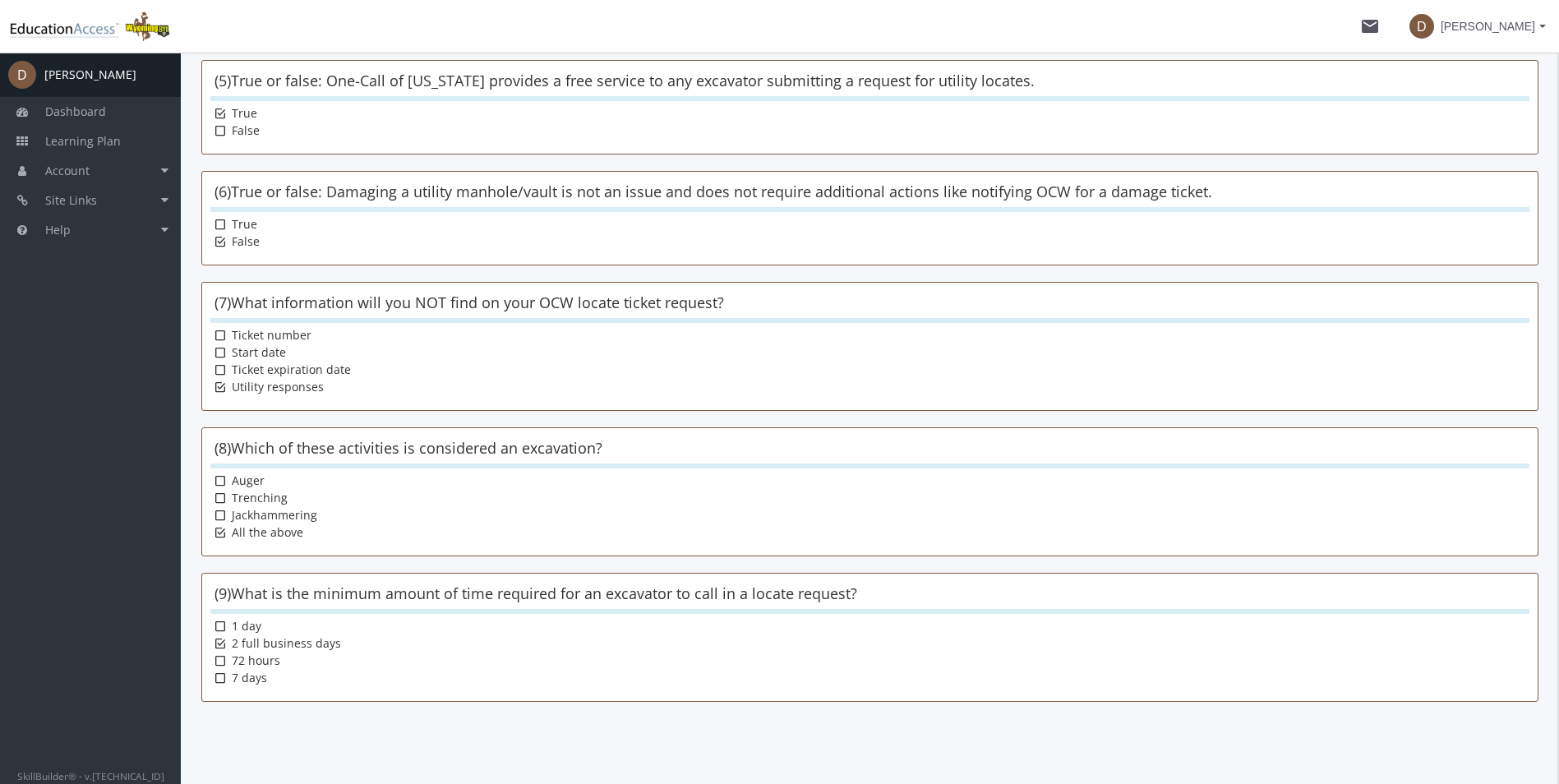
scroll to position [900, 0]
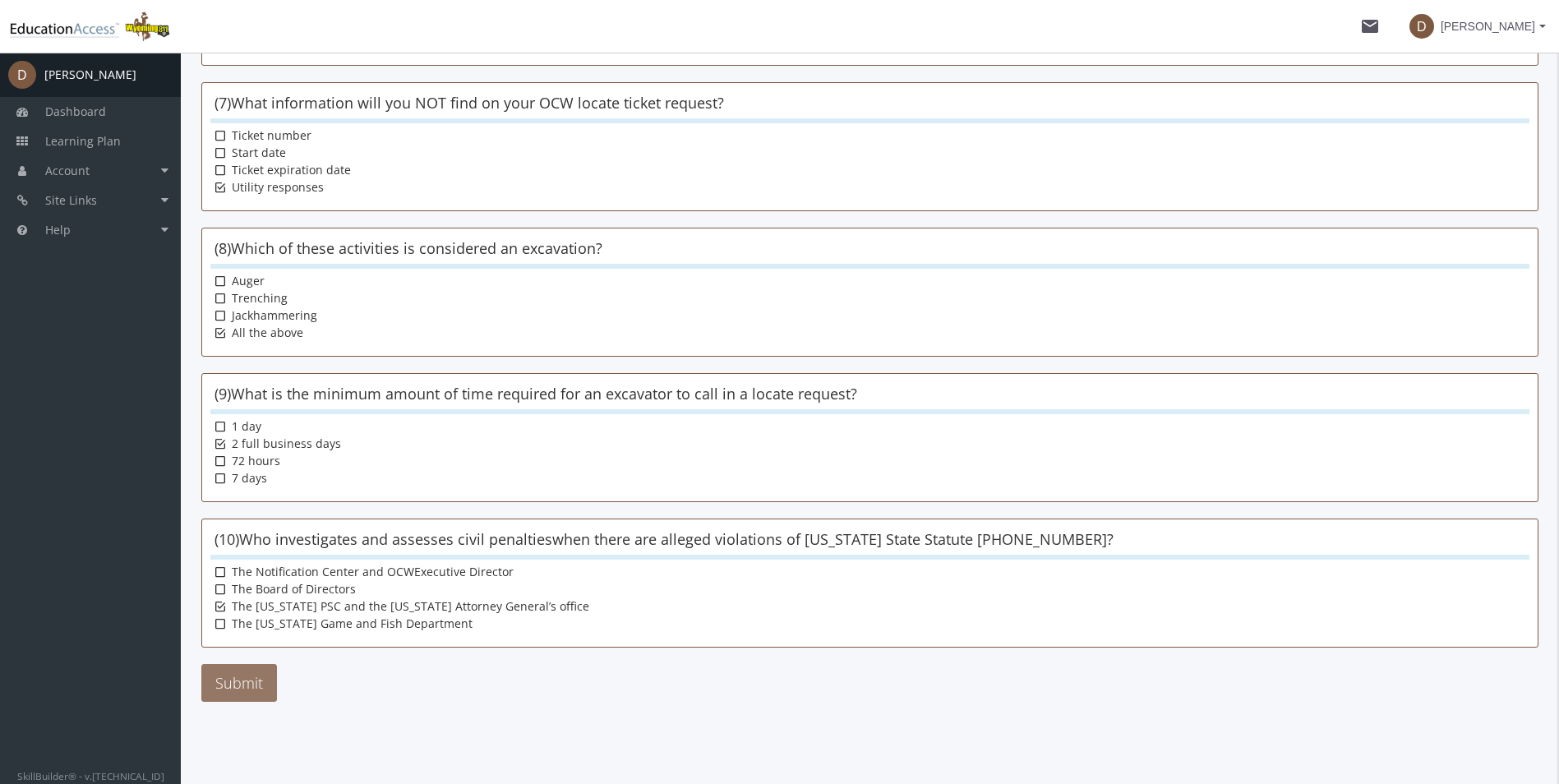
click at [259, 680] on button "Submit" at bounding box center [239, 683] width 75 height 38
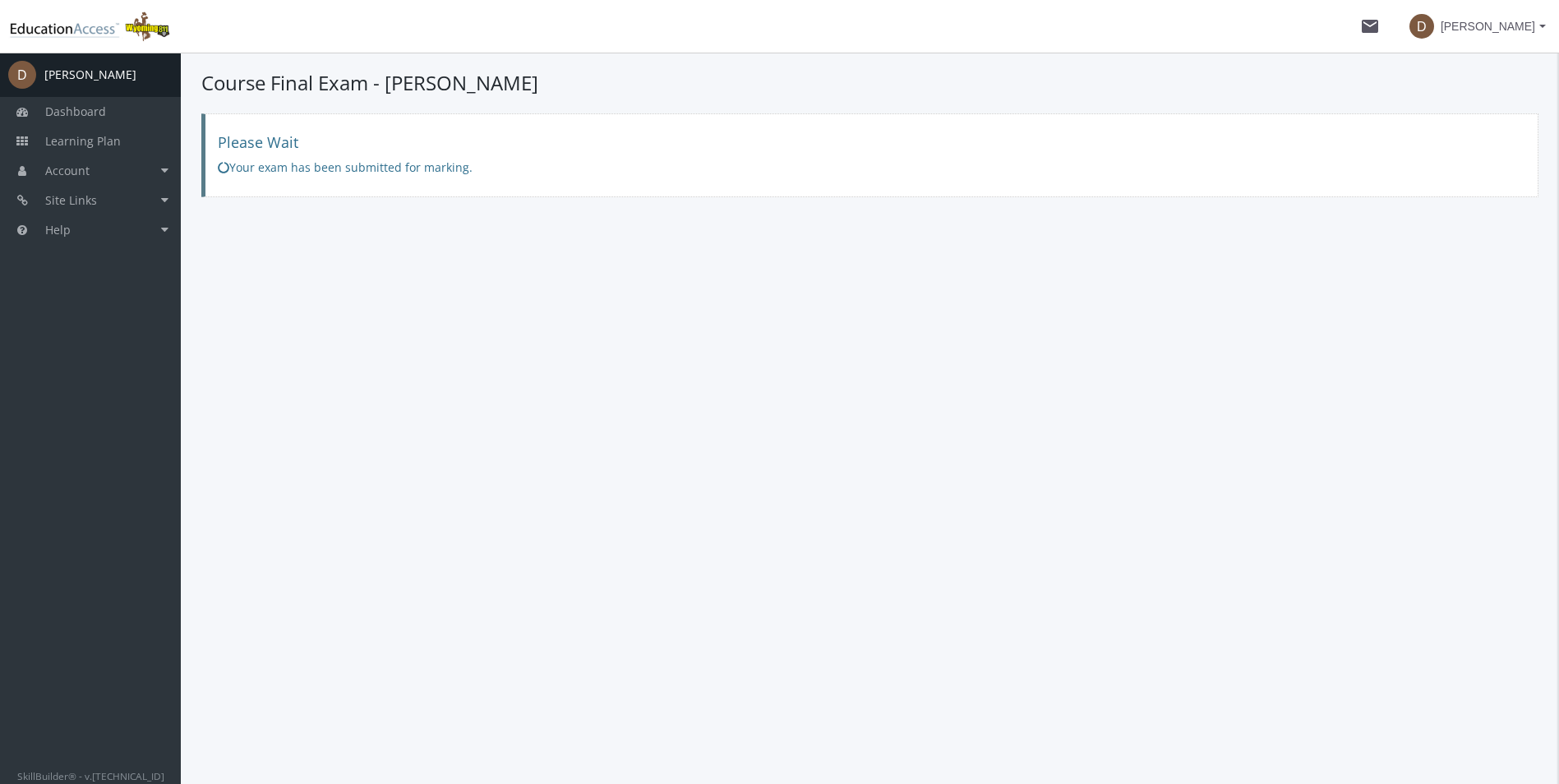
scroll to position [0, 0]
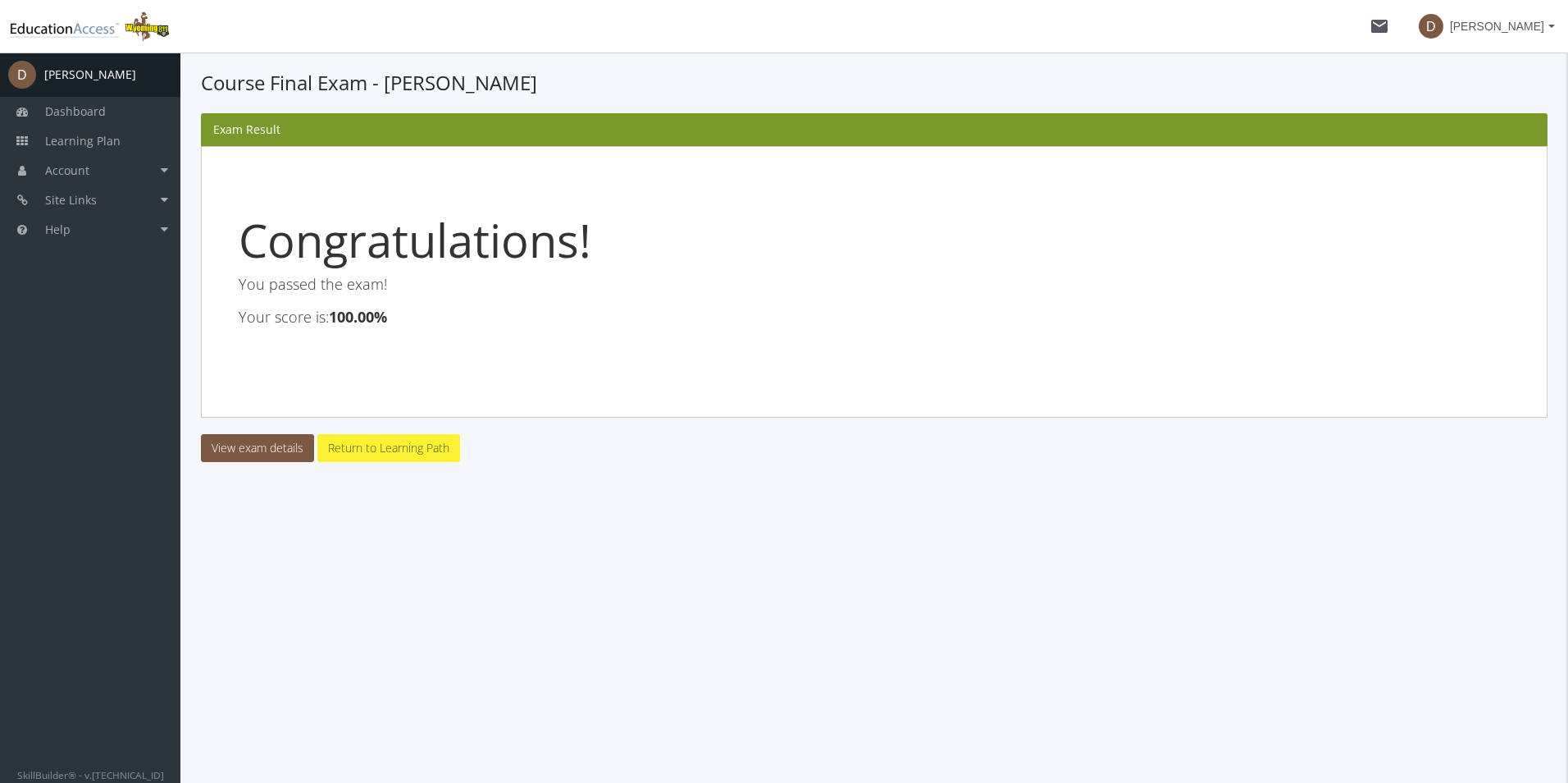
click at [429, 452] on link "Return to Learning Path" at bounding box center [389, 448] width 142 height 28
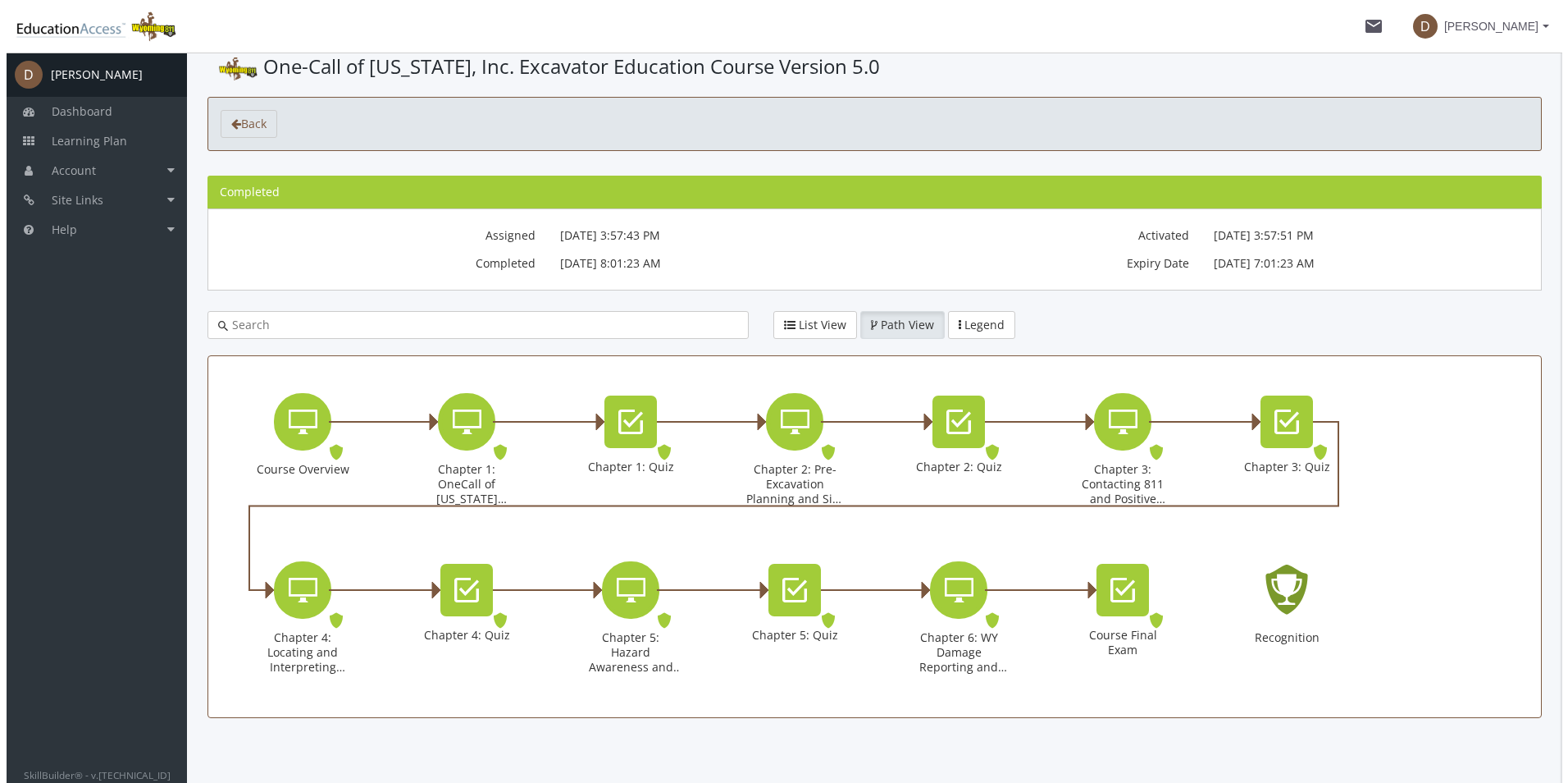
scroll to position [48, 0]
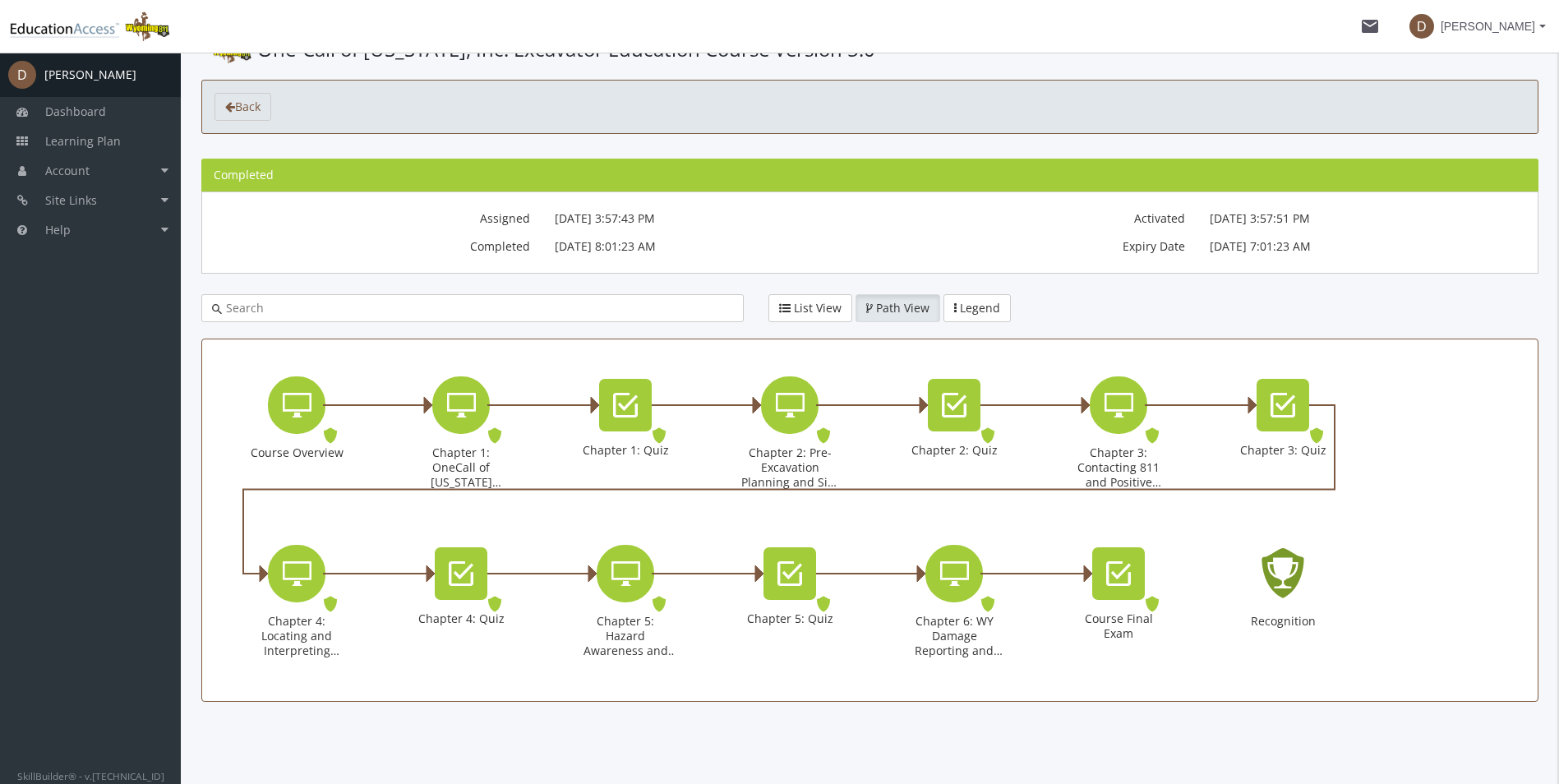
click at [1270, 603] on icon "Recognition - Completed" at bounding box center [1282, 573] width 52 height 75
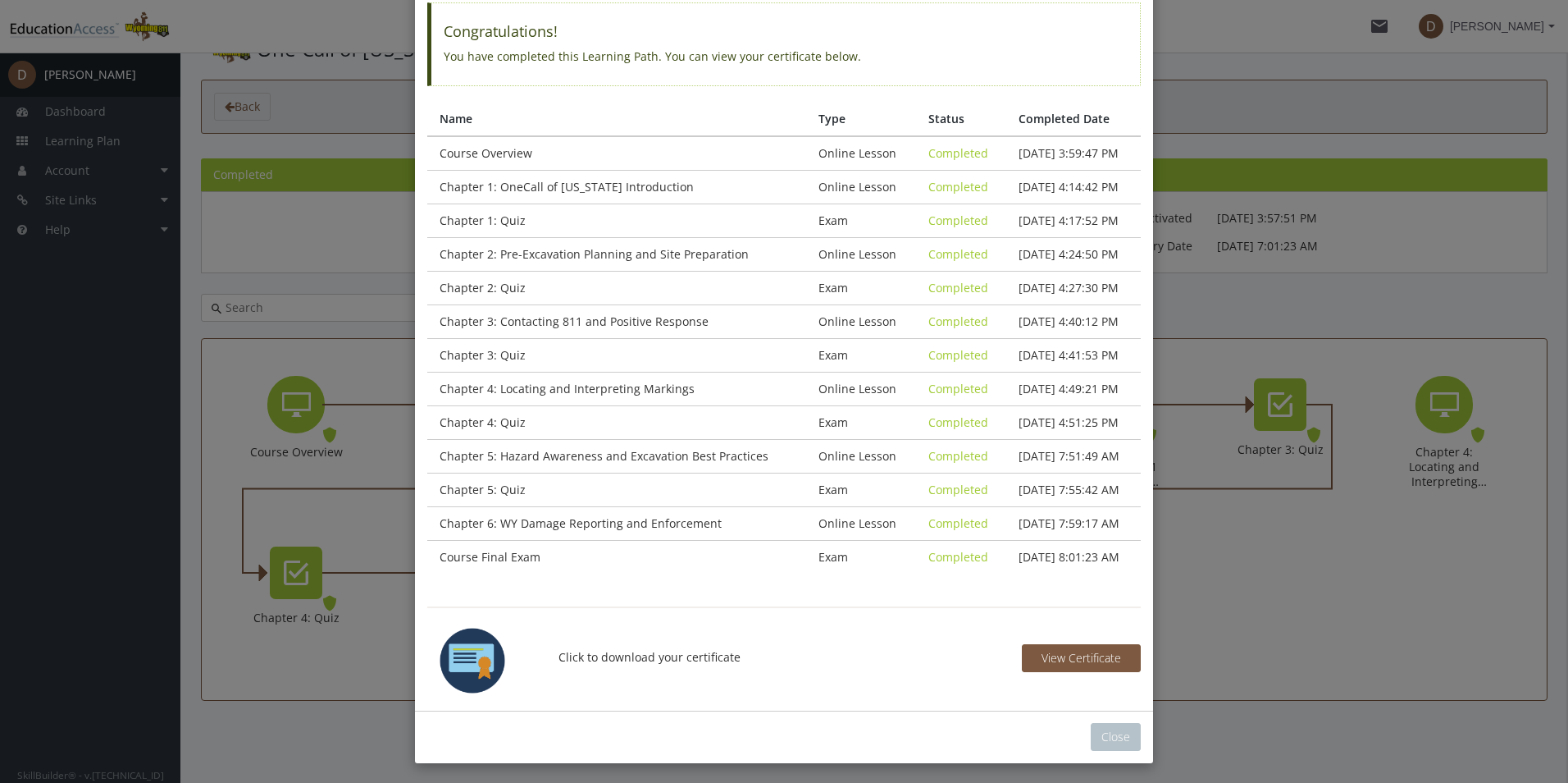
scroll to position [115, 0]
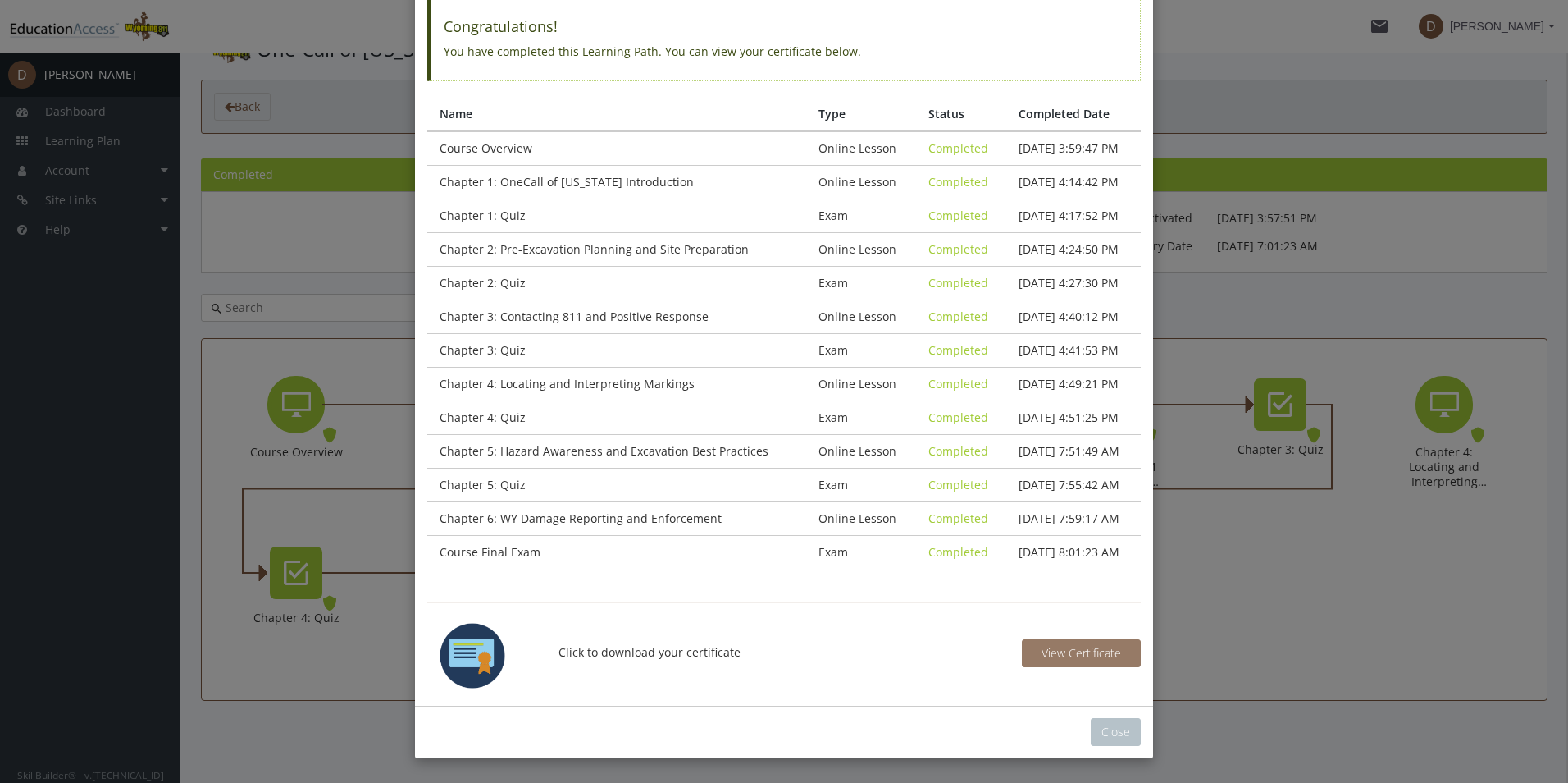
click at [1048, 645] on span "View Certificate" at bounding box center [1081, 652] width 79 height 16
